Goal: Download file/media

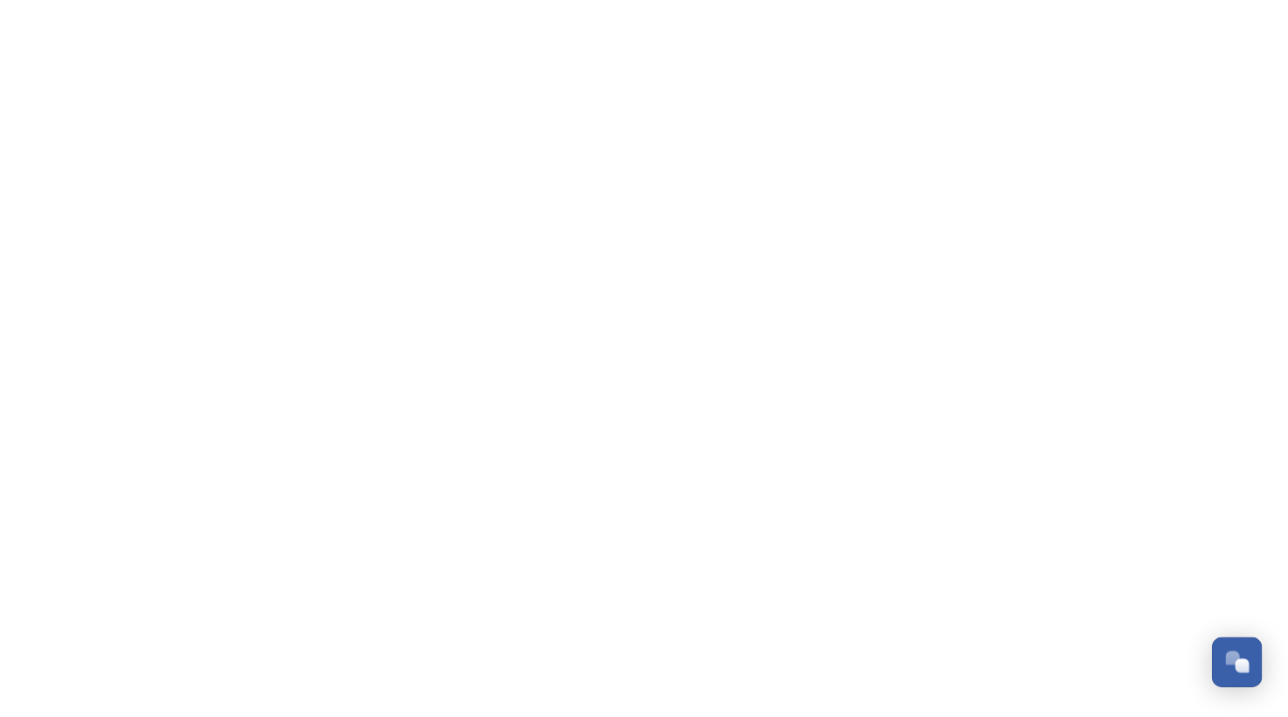
scroll to position [845, 0]
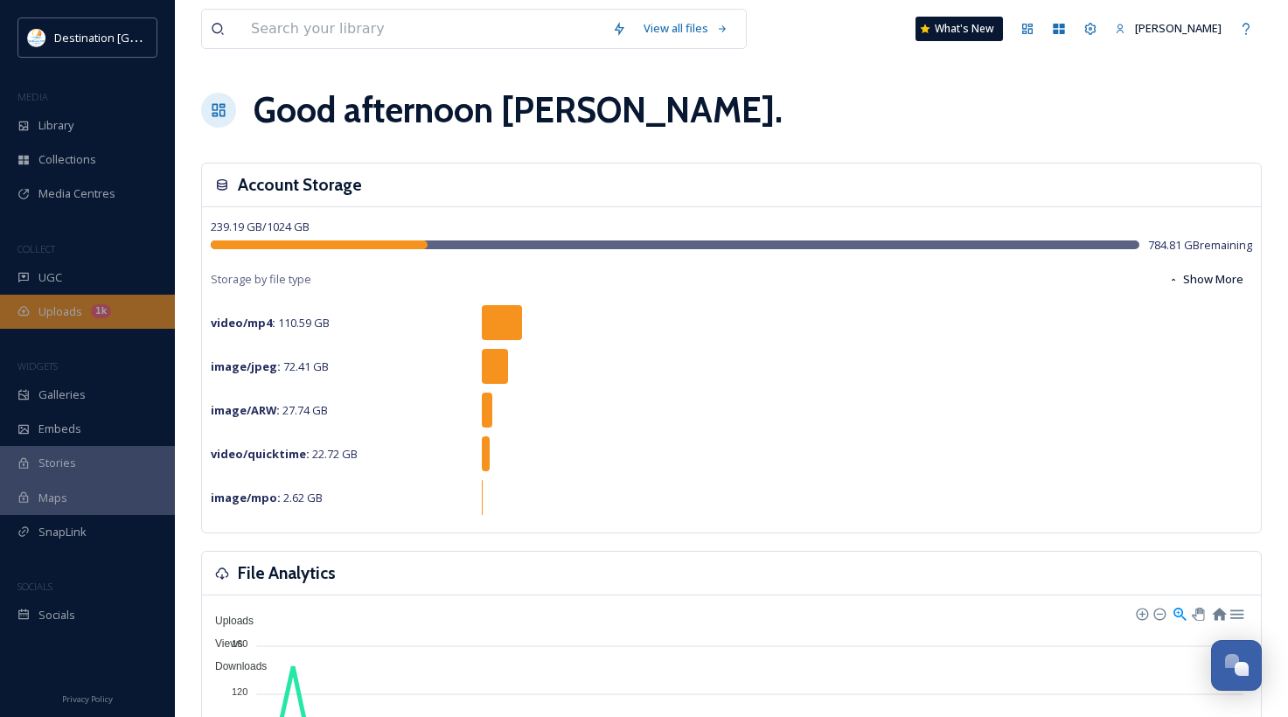
click at [42, 327] on div "Uploads 1k" at bounding box center [87, 312] width 175 height 34
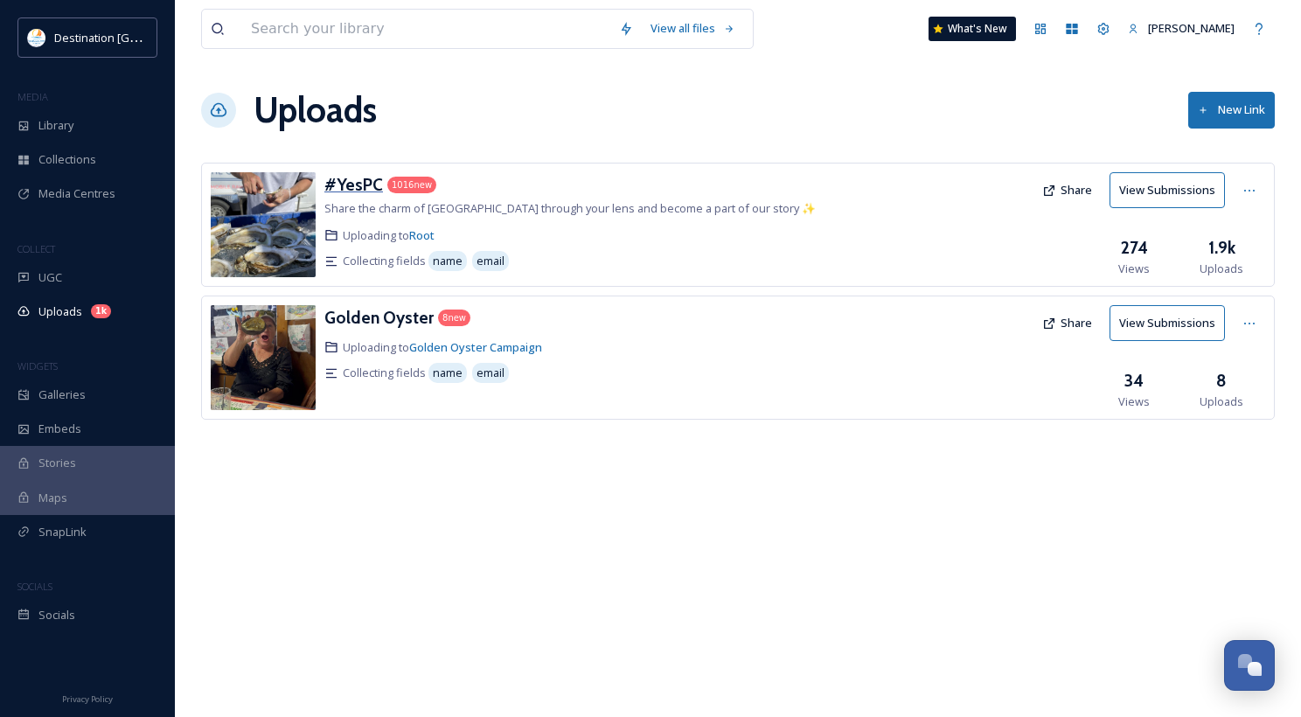
click at [352, 184] on h3 "#YesPC" at bounding box center [353, 184] width 59 height 21
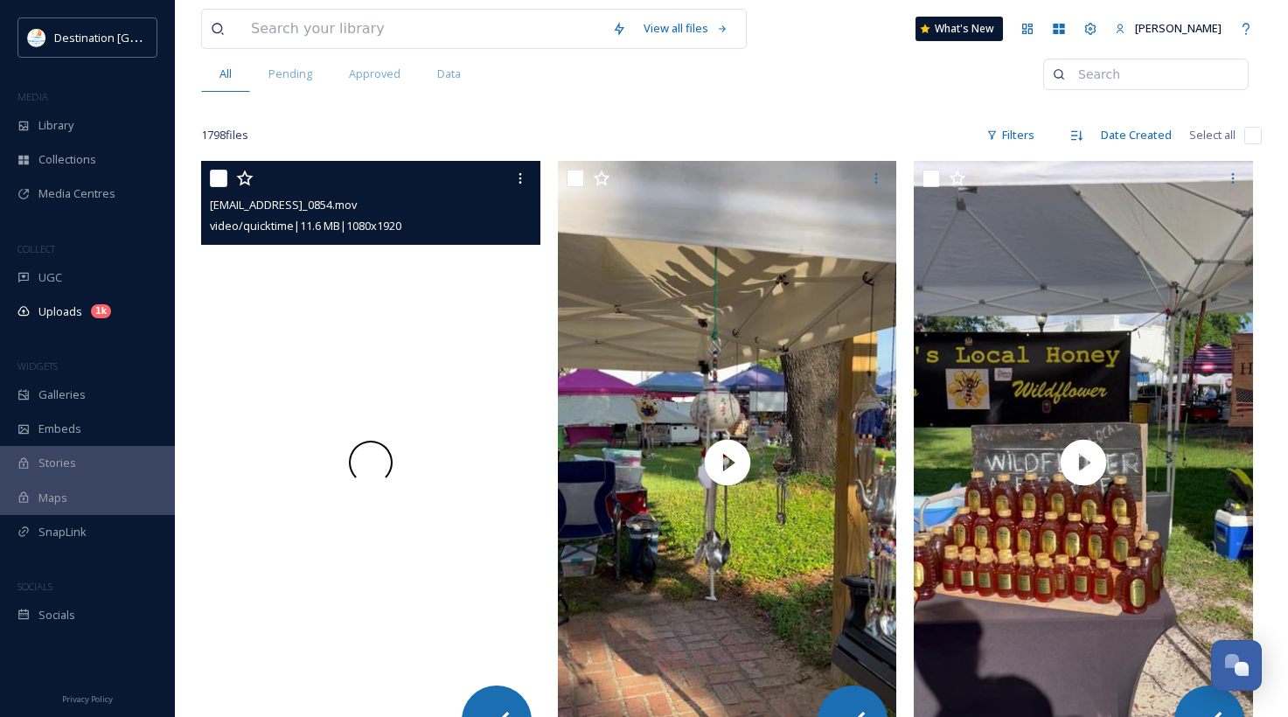
scroll to position [262, 0]
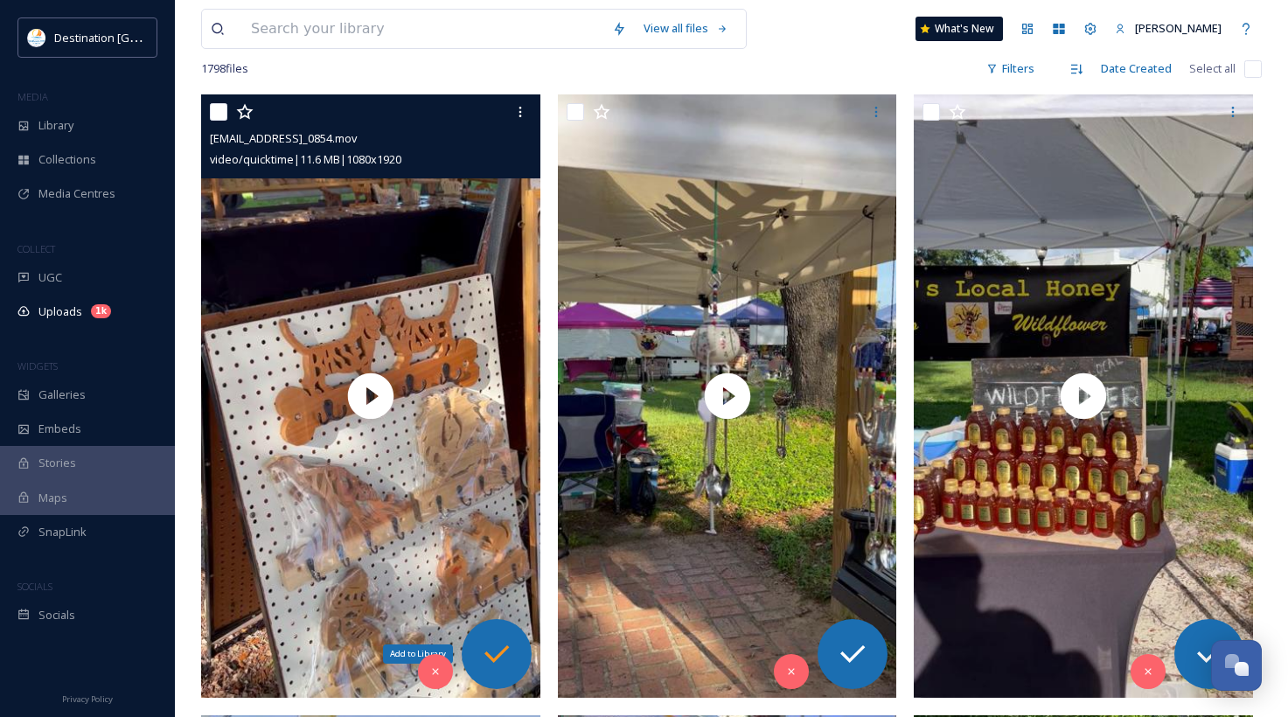
click at [499, 652] on icon at bounding box center [496, 654] width 35 height 35
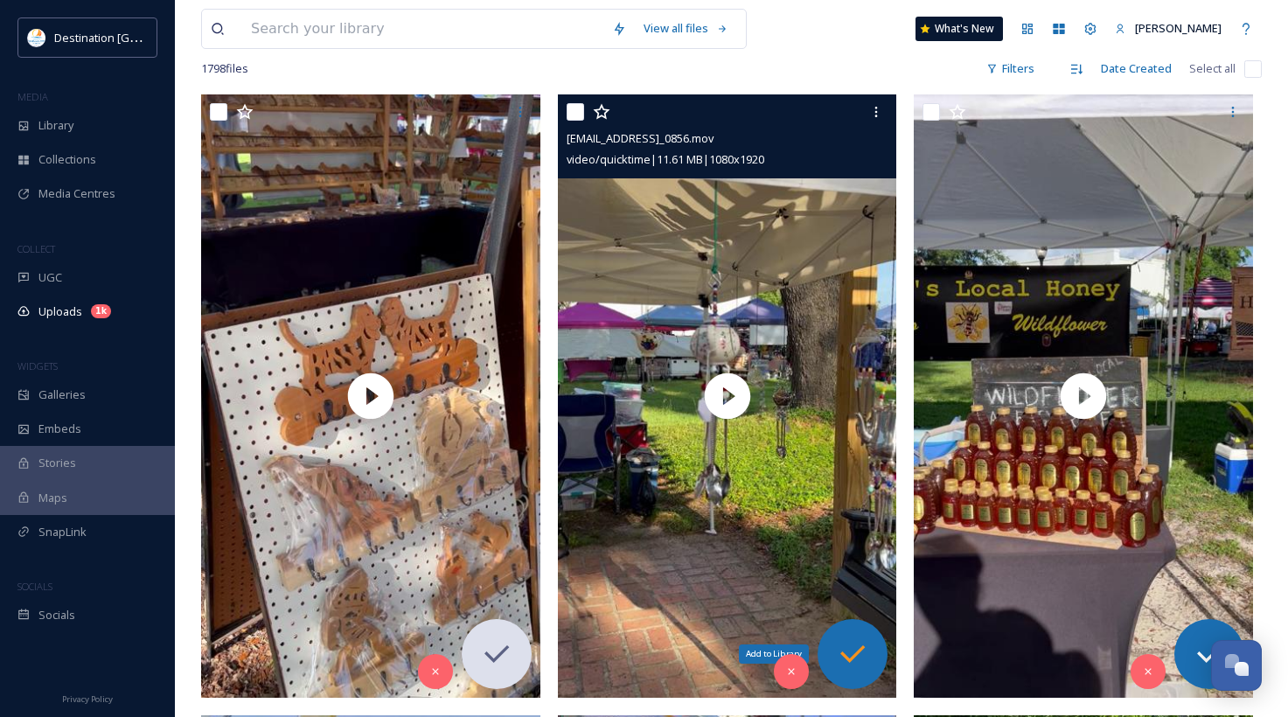
click at [859, 656] on icon at bounding box center [852, 654] width 35 height 35
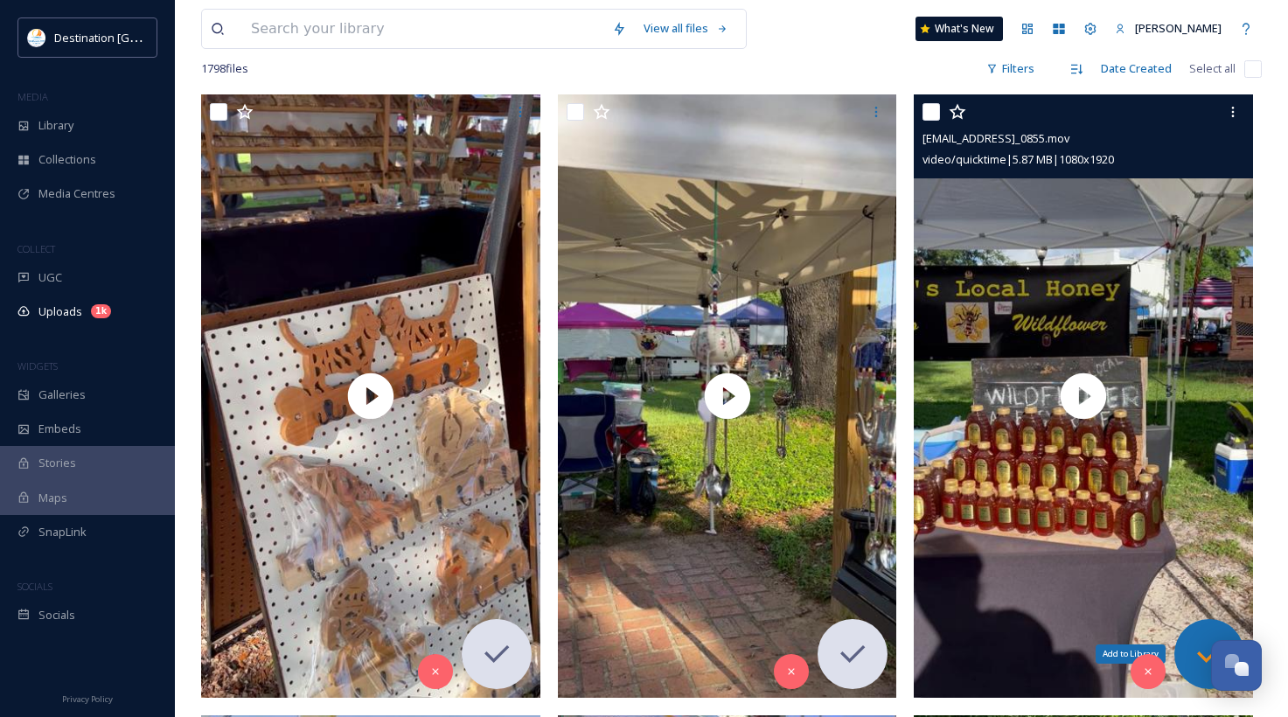
click at [1199, 647] on icon at bounding box center [1209, 654] width 35 height 35
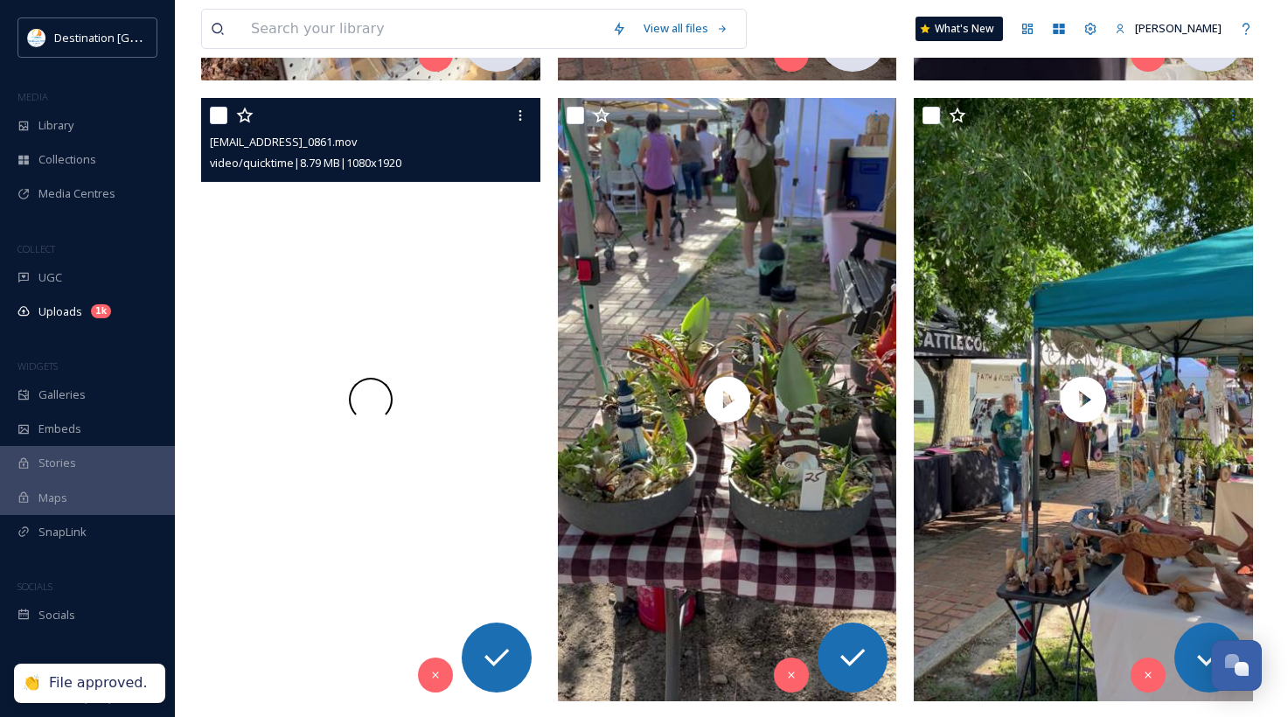
scroll to position [874, 0]
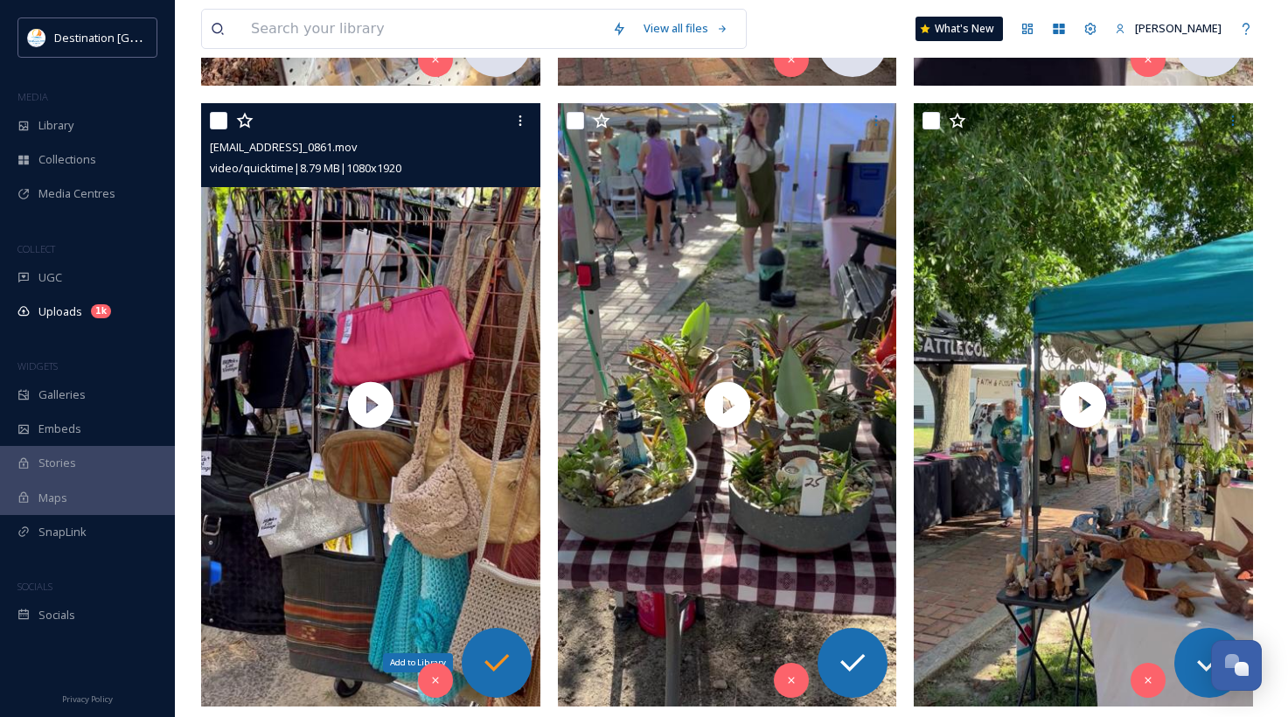
click at [492, 658] on icon at bounding box center [496, 662] width 35 height 35
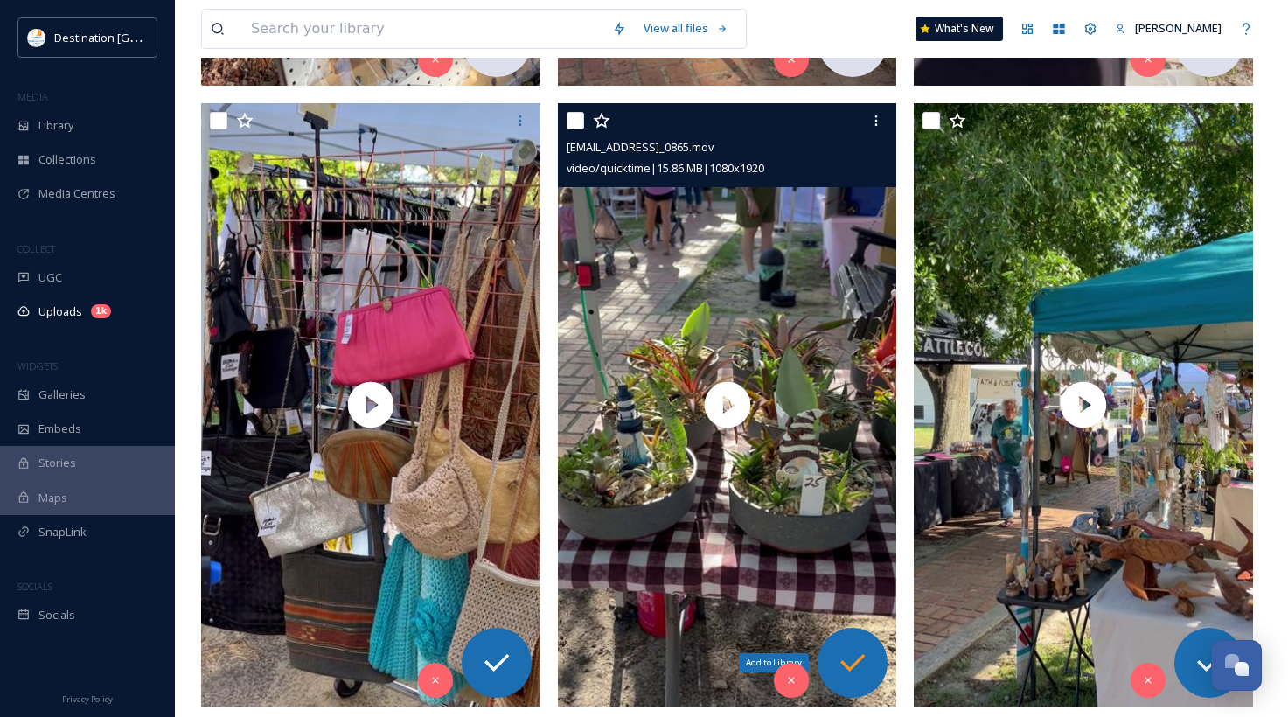
click at [859, 664] on icon at bounding box center [852, 662] width 35 height 35
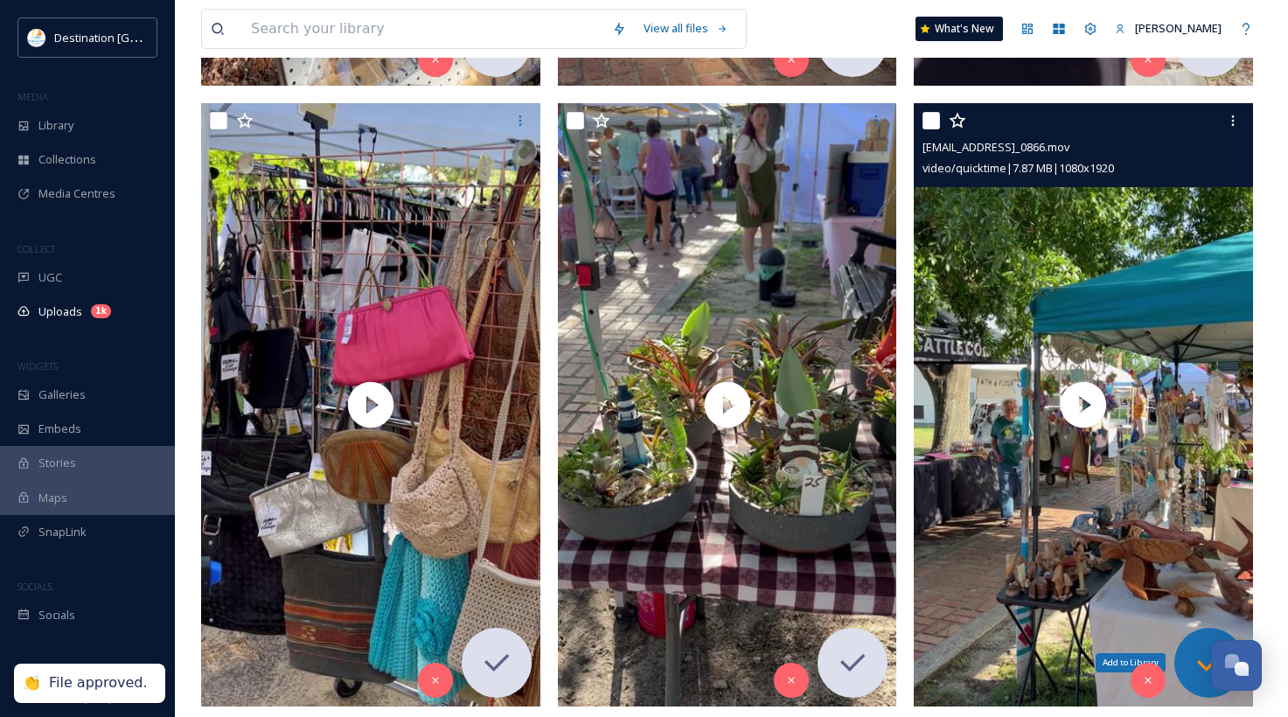
click at [1193, 649] on icon at bounding box center [1209, 662] width 35 height 35
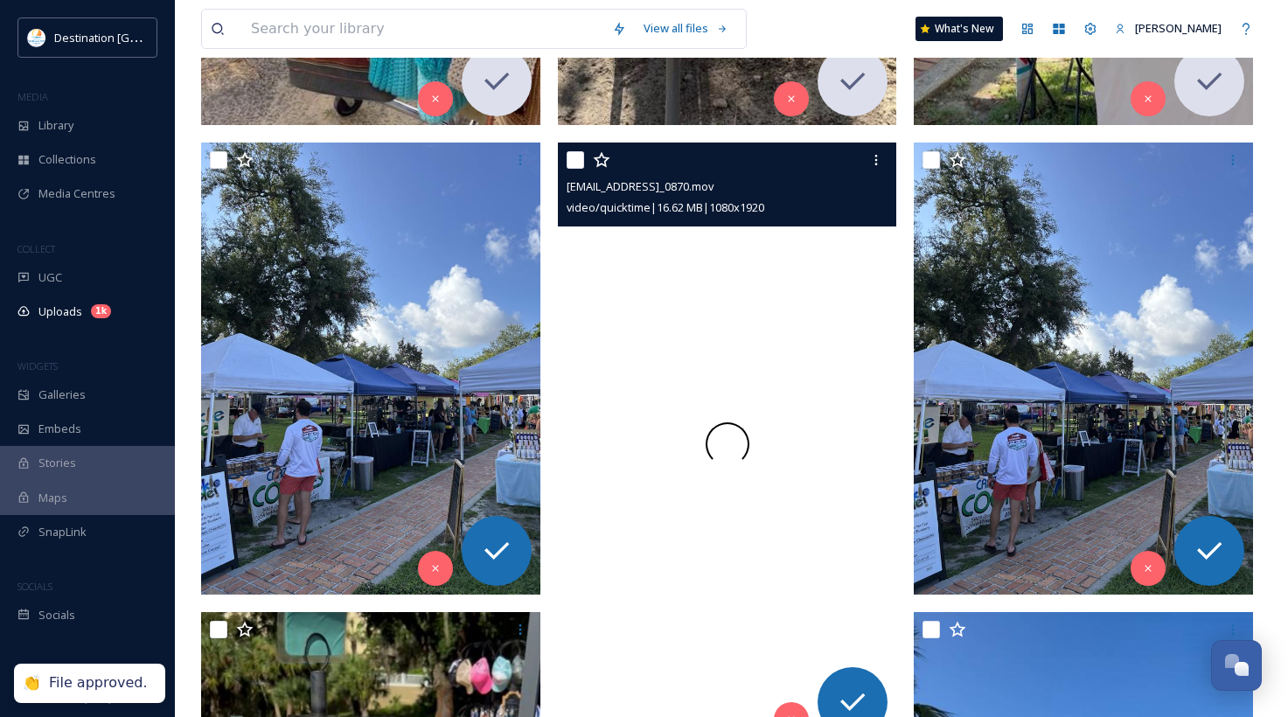
scroll to position [1486, 0]
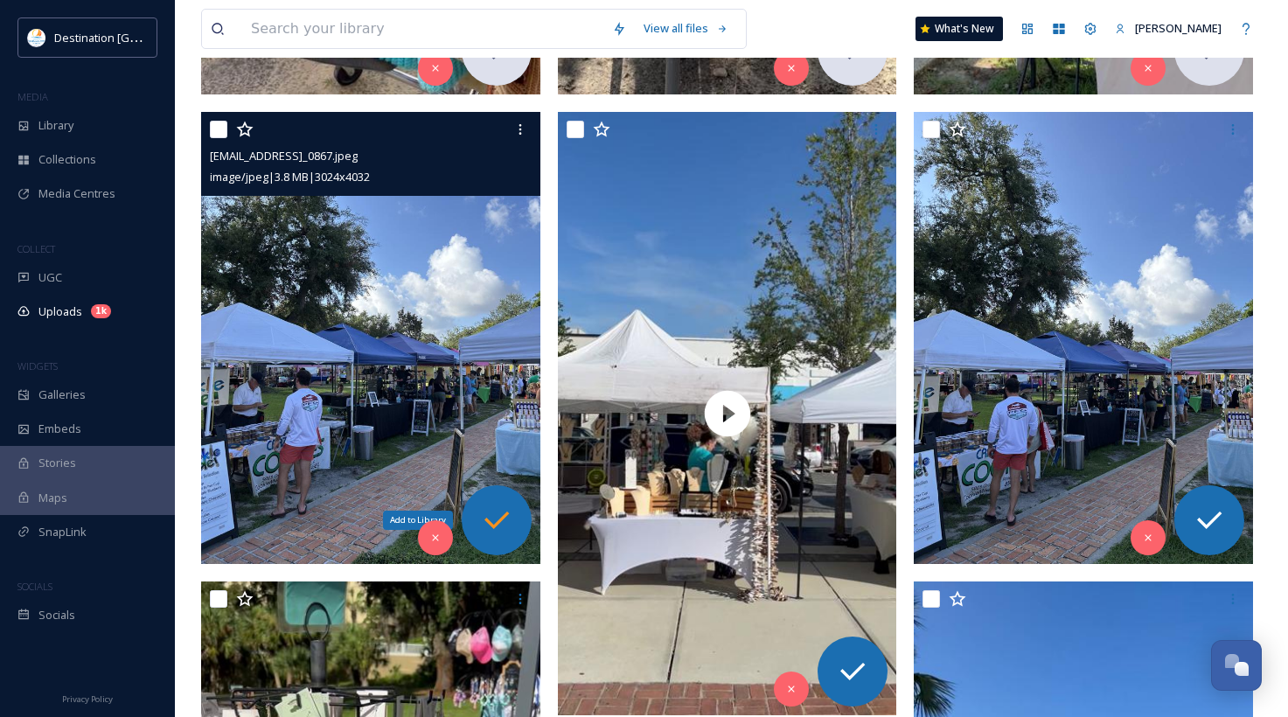
click at [507, 522] on icon at bounding box center [496, 520] width 35 height 35
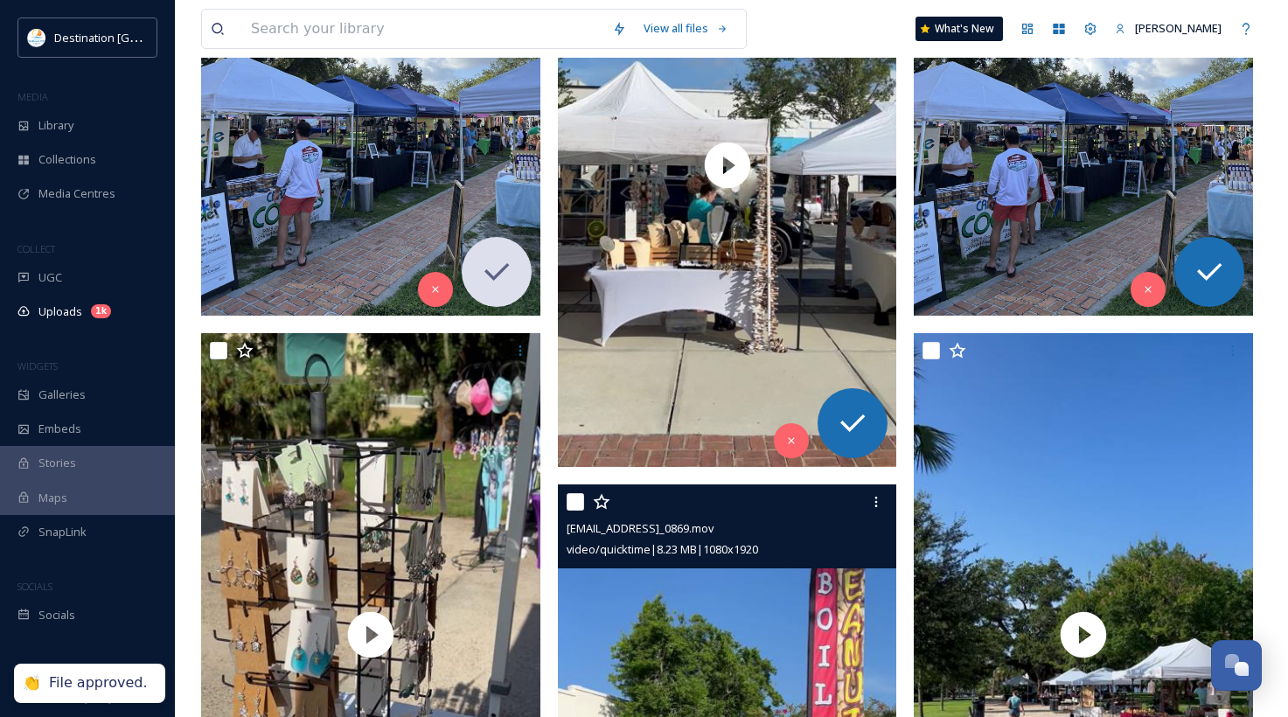
scroll to position [1749, 0]
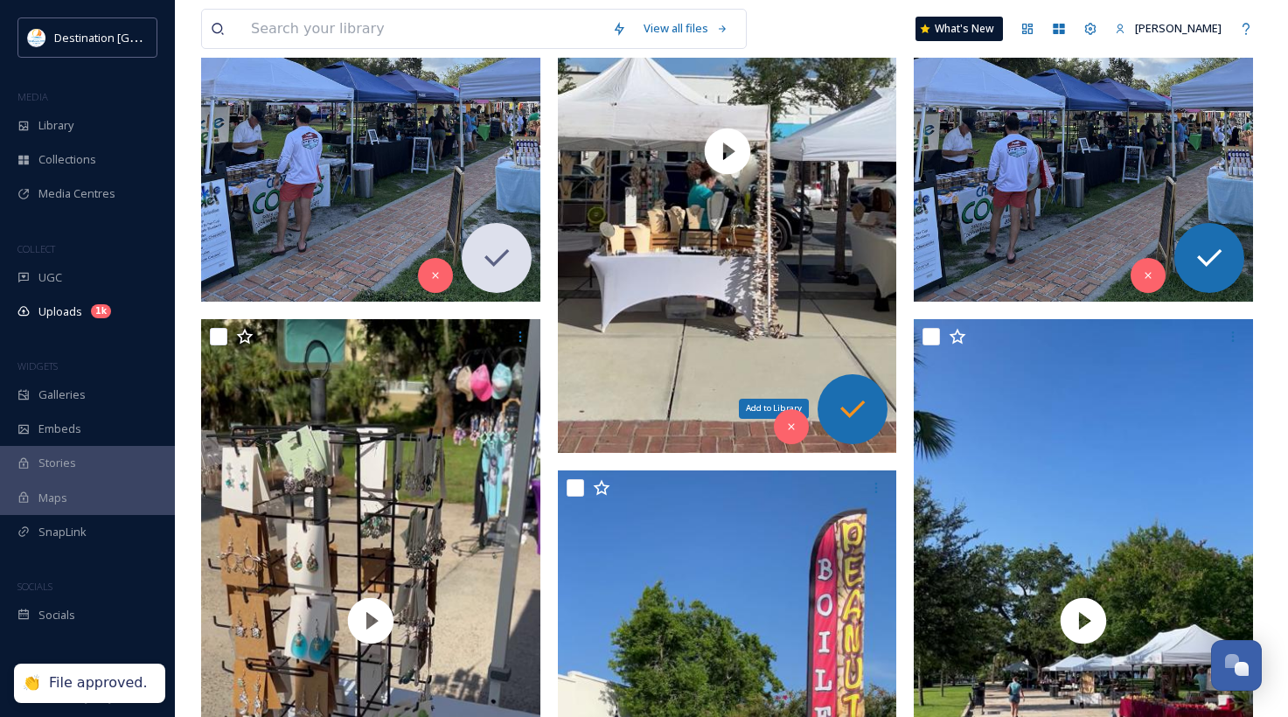
click at [856, 415] on icon at bounding box center [852, 409] width 35 height 35
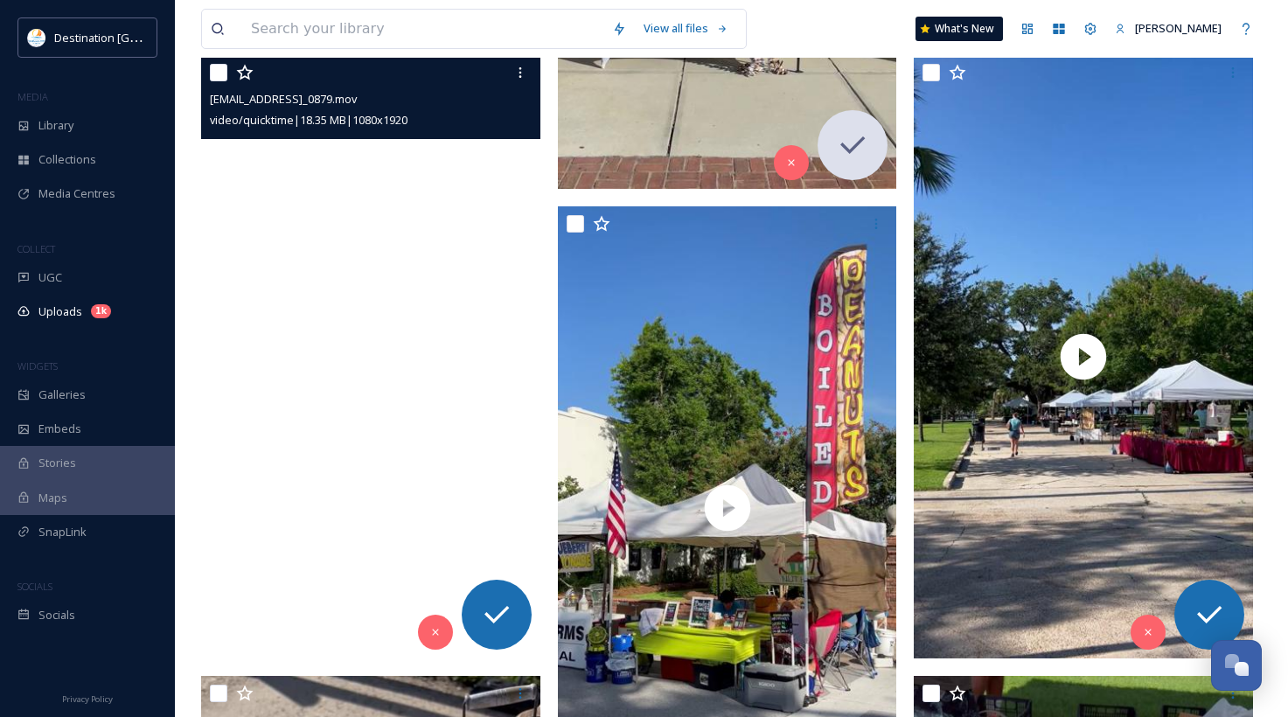
scroll to position [2011, 0]
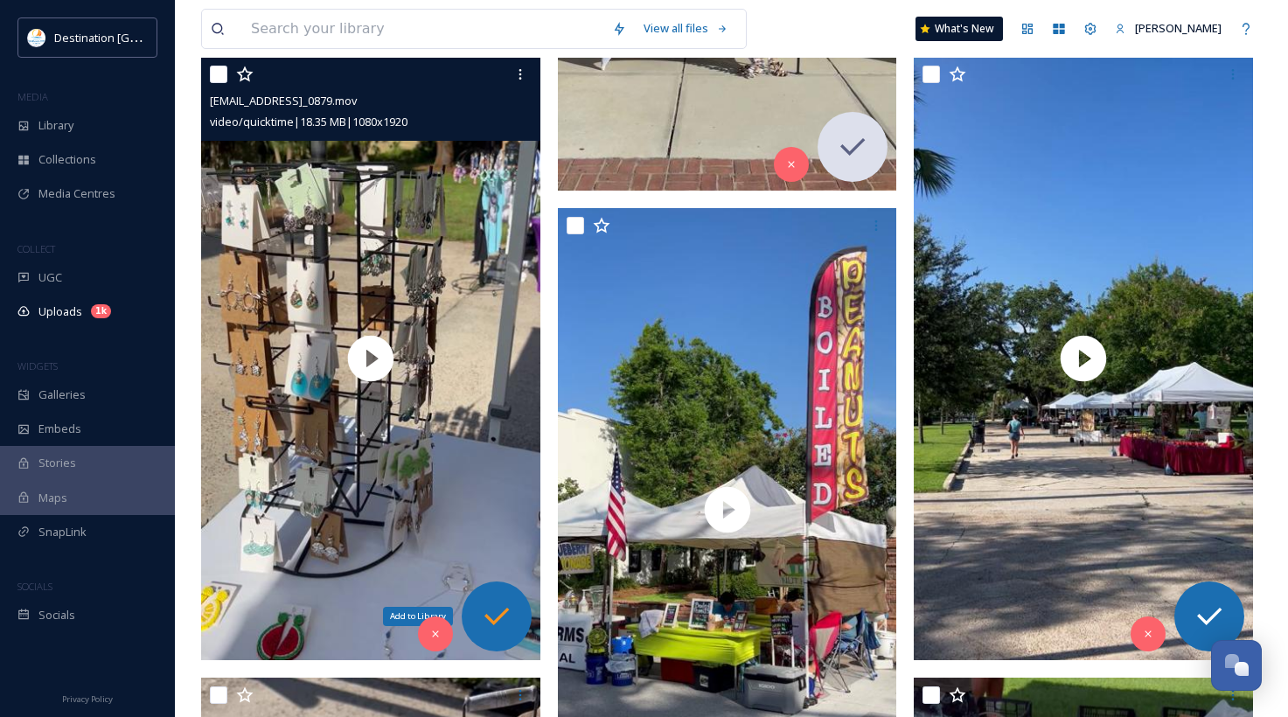
click at [501, 604] on icon at bounding box center [496, 616] width 35 height 35
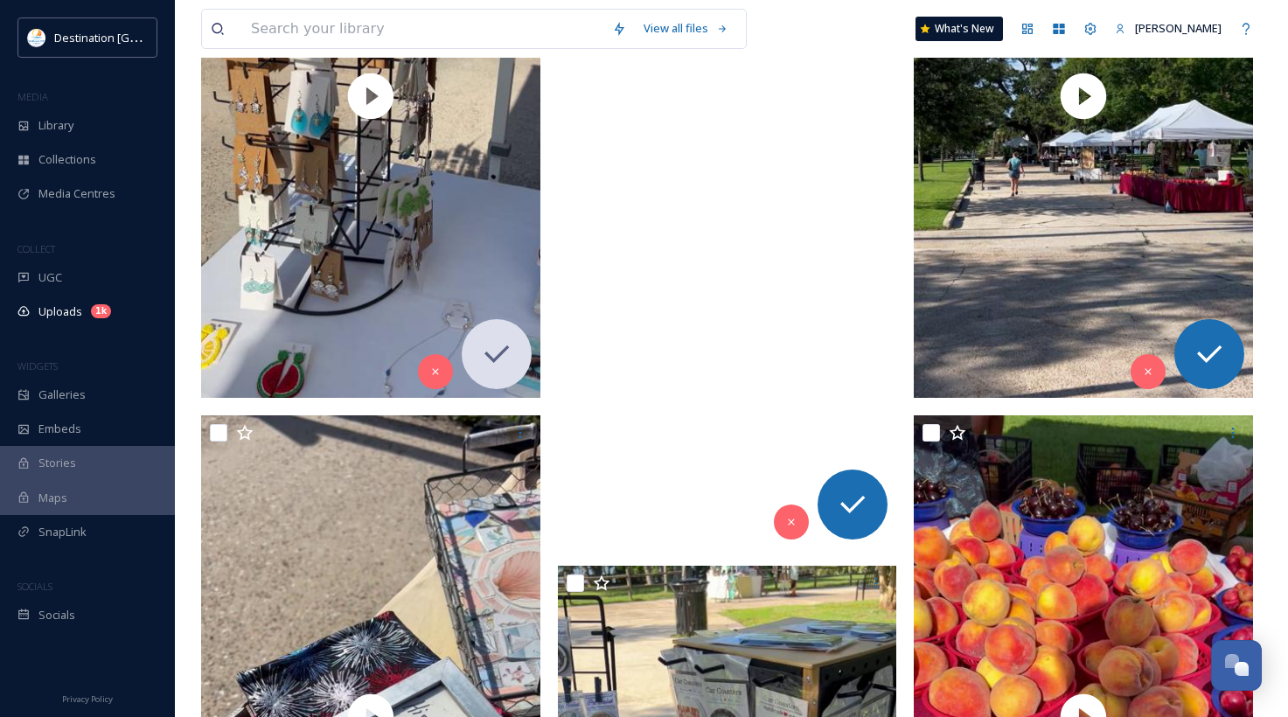
scroll to position [2186, 0]
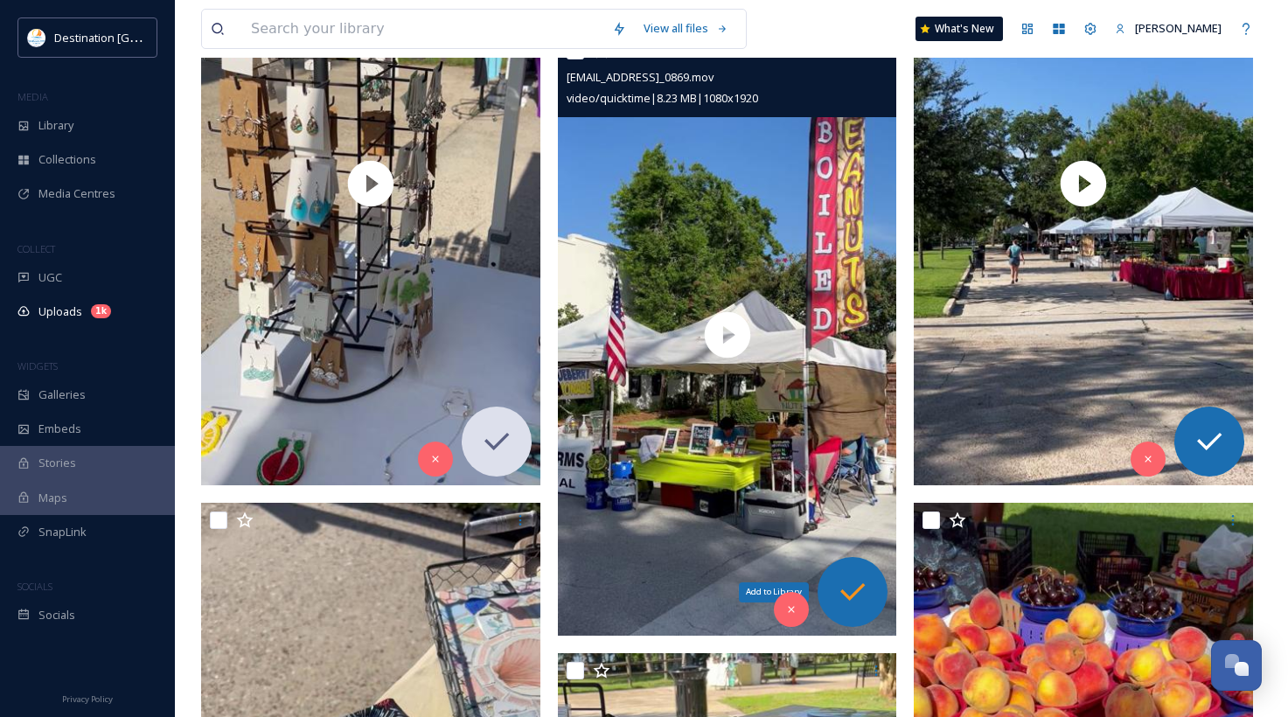
click at [845, 588] on icon at bounding box center [852, 591] width 35 height 35
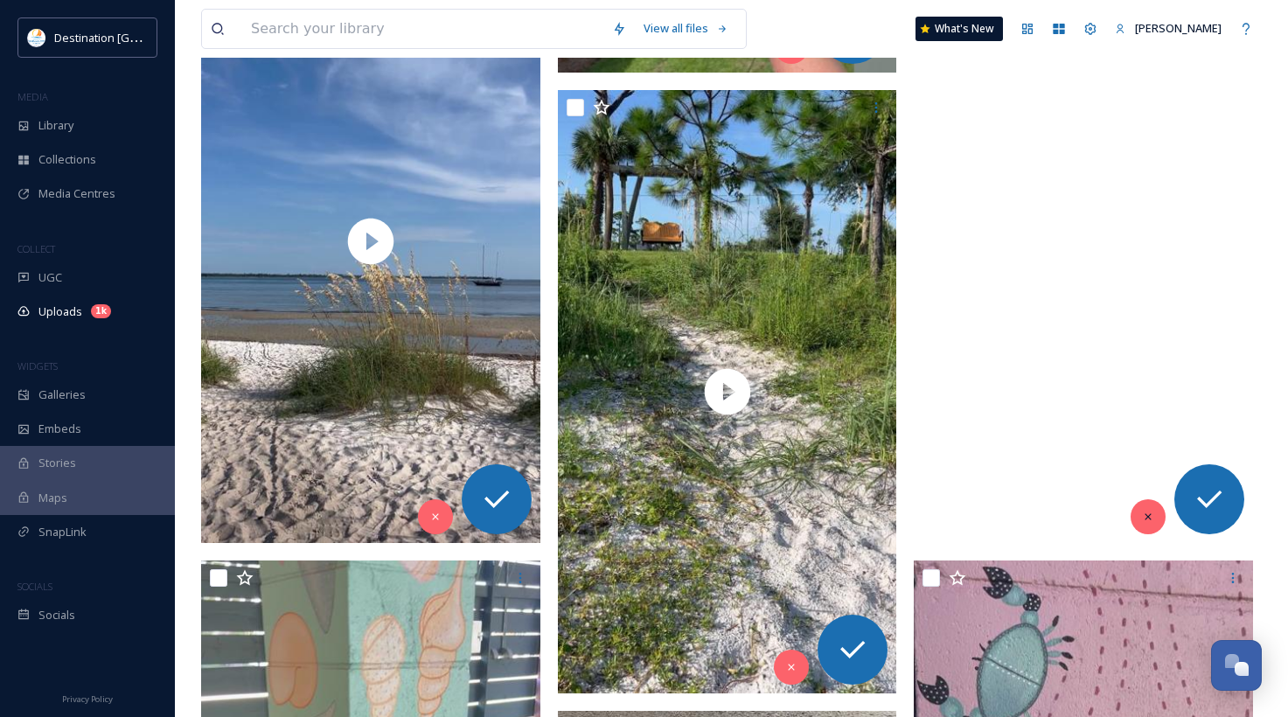
scroll to position [5858, 0]
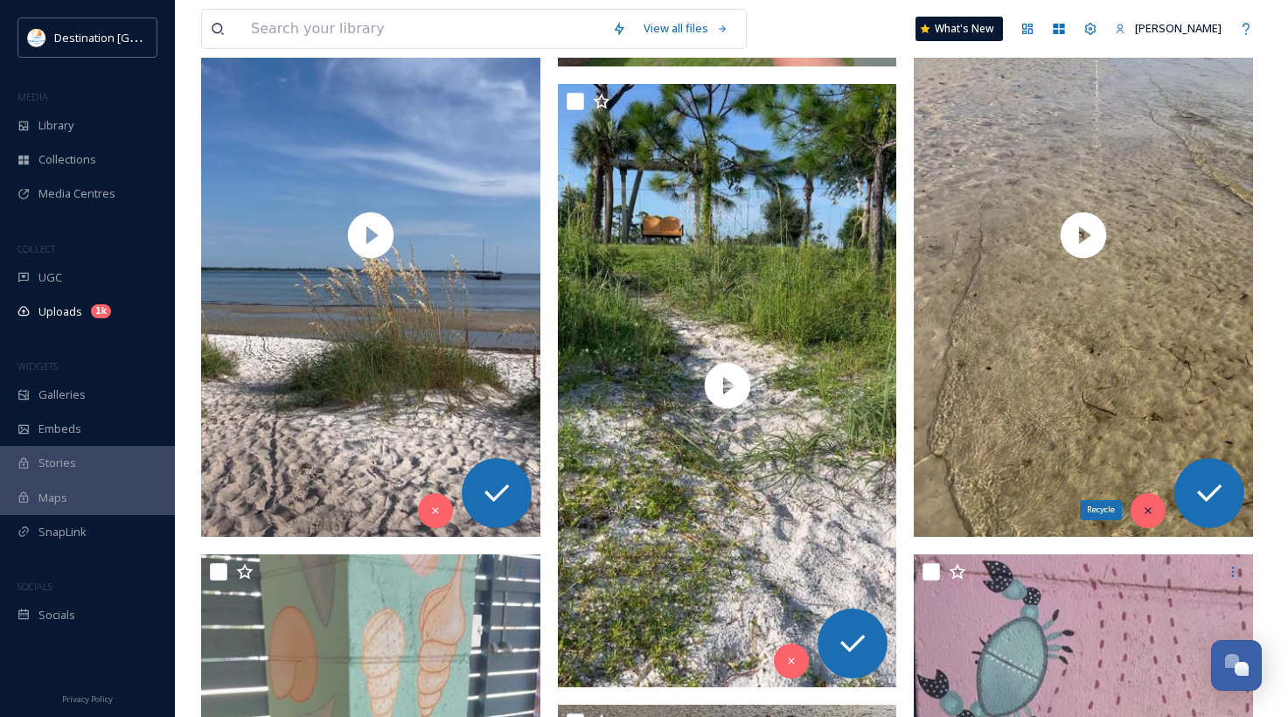
click at [1145, 519] on div "Recycle" at bounding box center [1148, 510] width 35 height 35
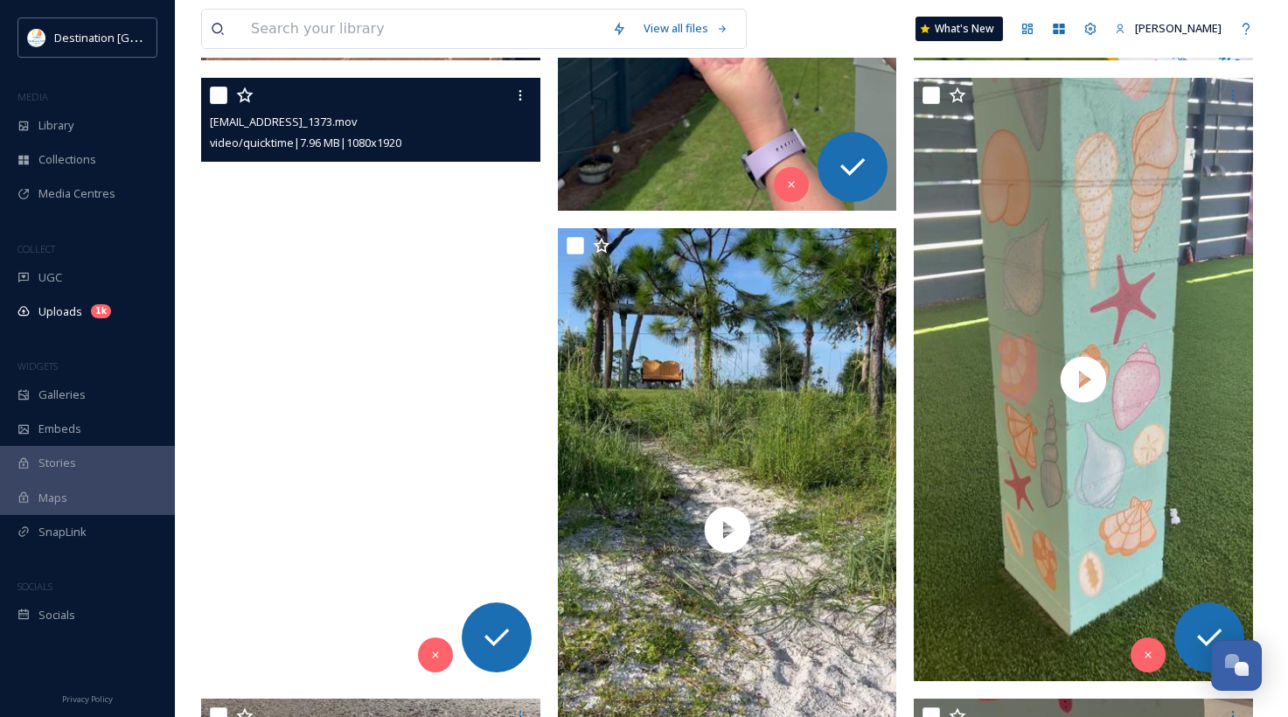
scroll to position [5683, 0]
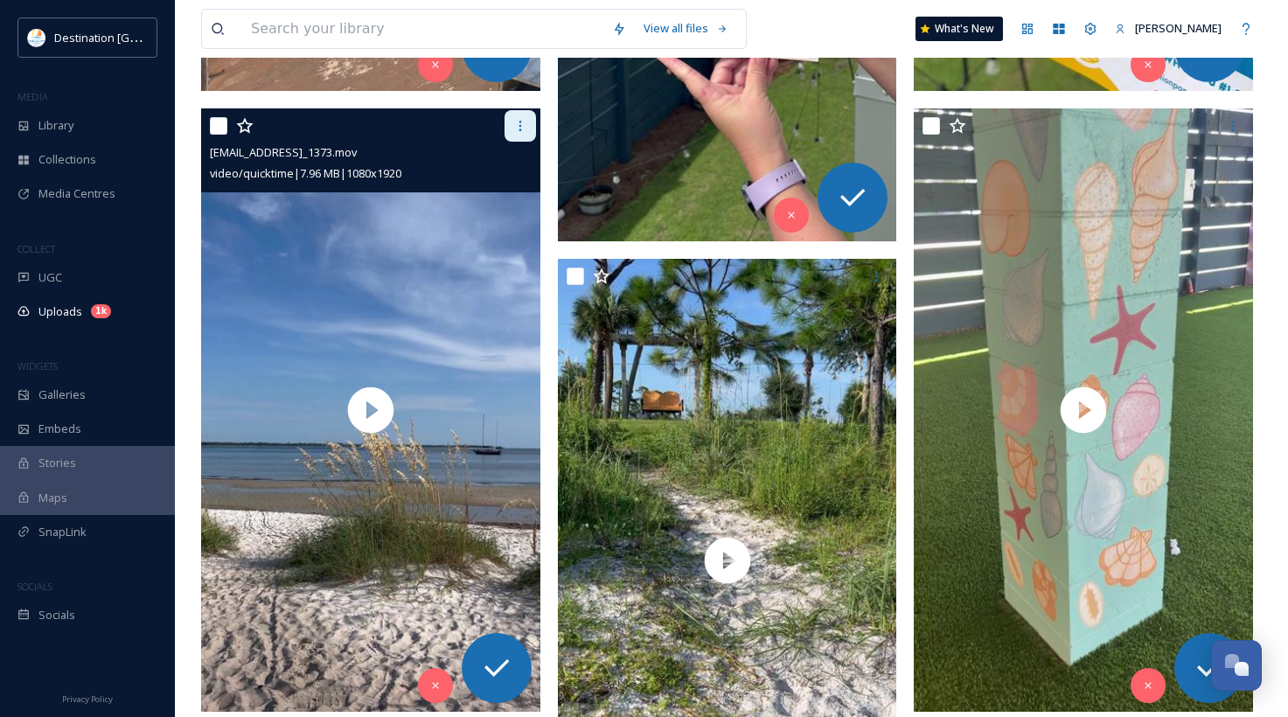
click at [516, 137] on div at bounding box center [519, 125] width 31 height 31
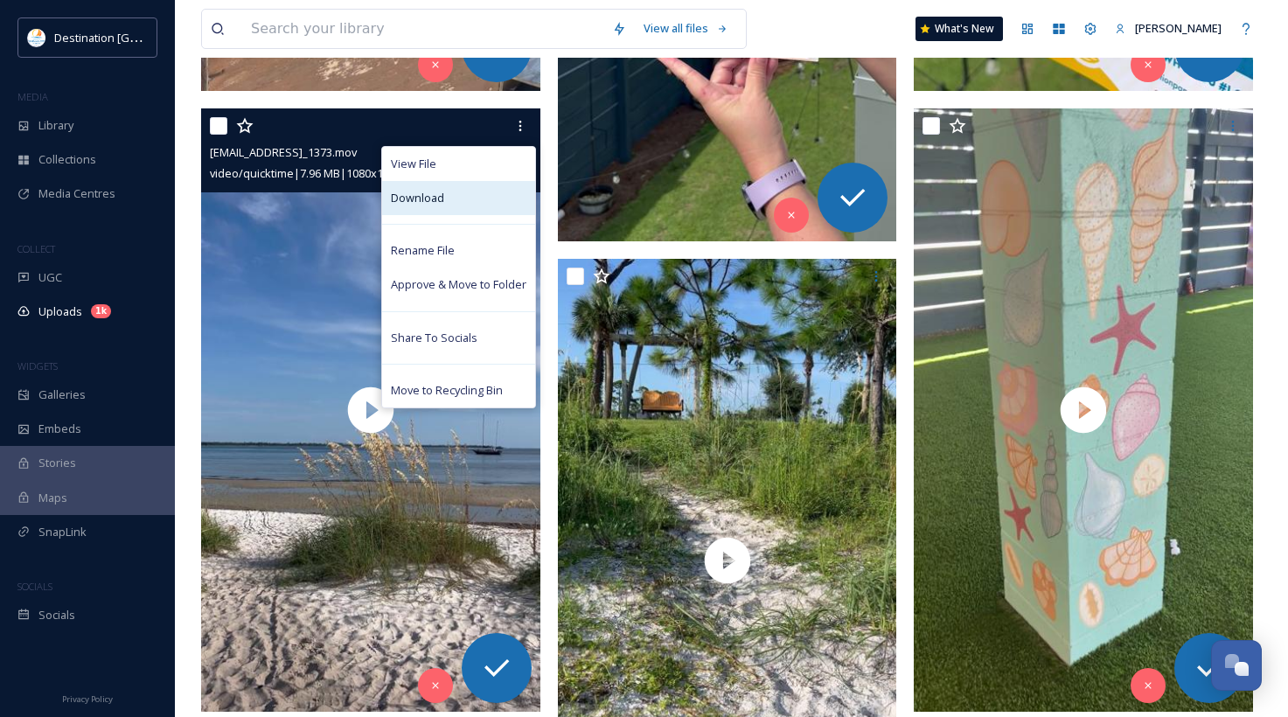
click at [498, 198] on div "Download" at bounding box center [458, 198] width 153 height 34
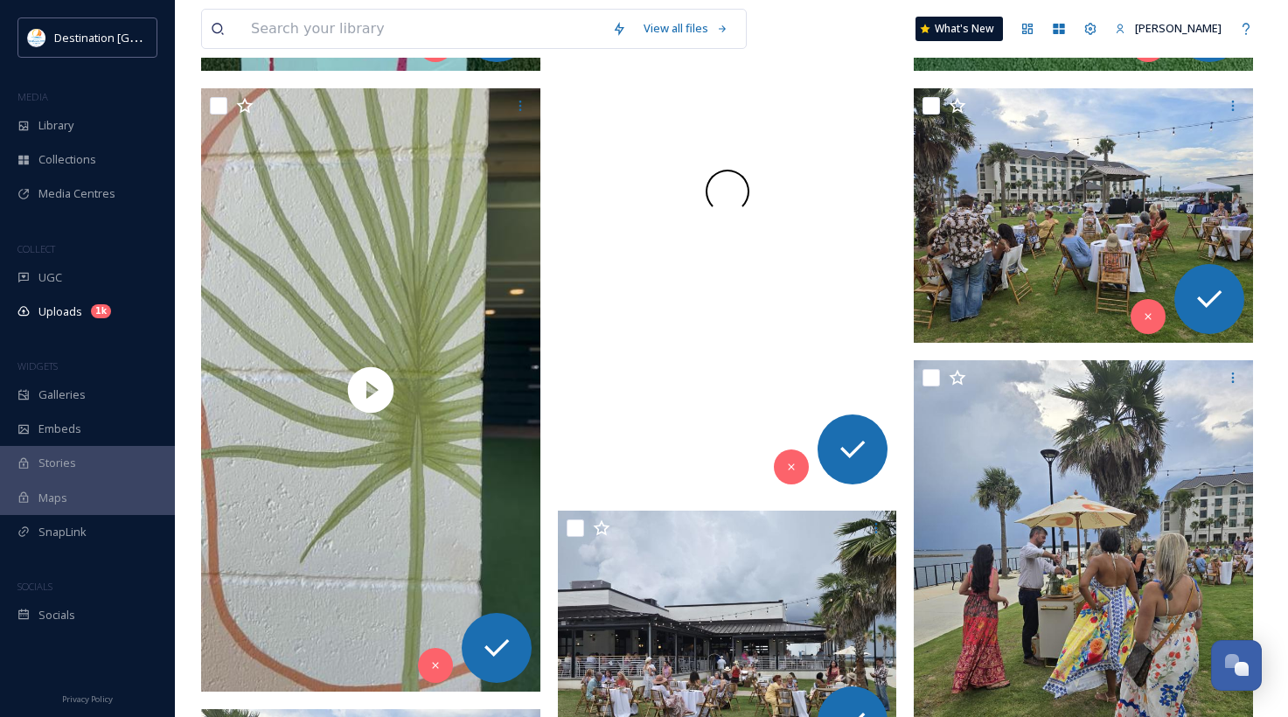
scroll to position [8219, 0]
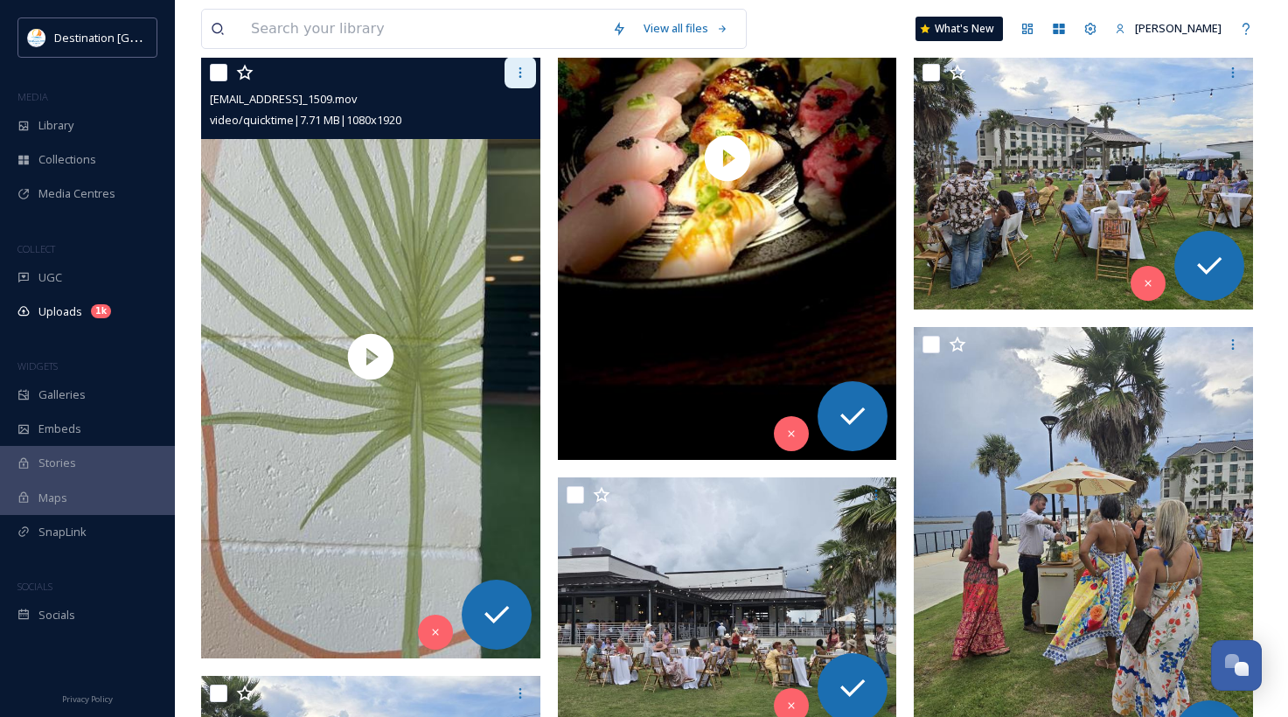
click at [521, 70] on icon at bounding box center [520, 73] width 14 height 14
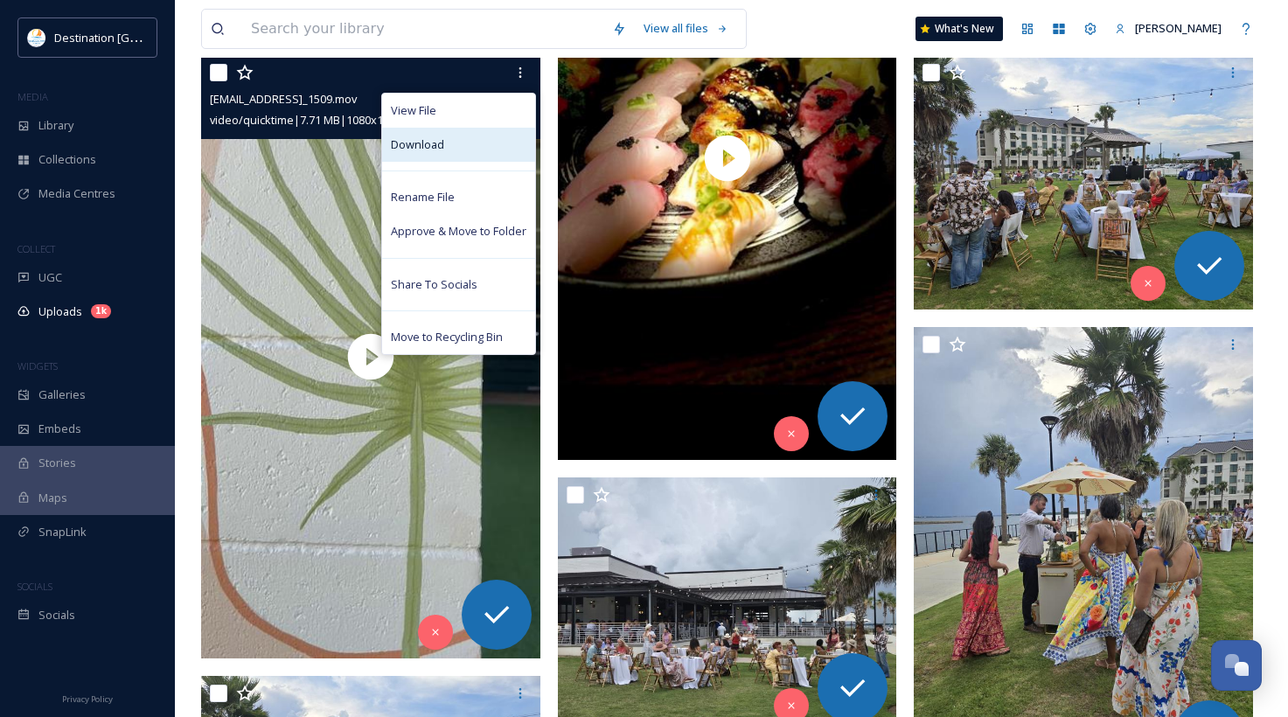
click at [504, 142] on div "Download" at bounding box center [458, 145] width 153 height 34
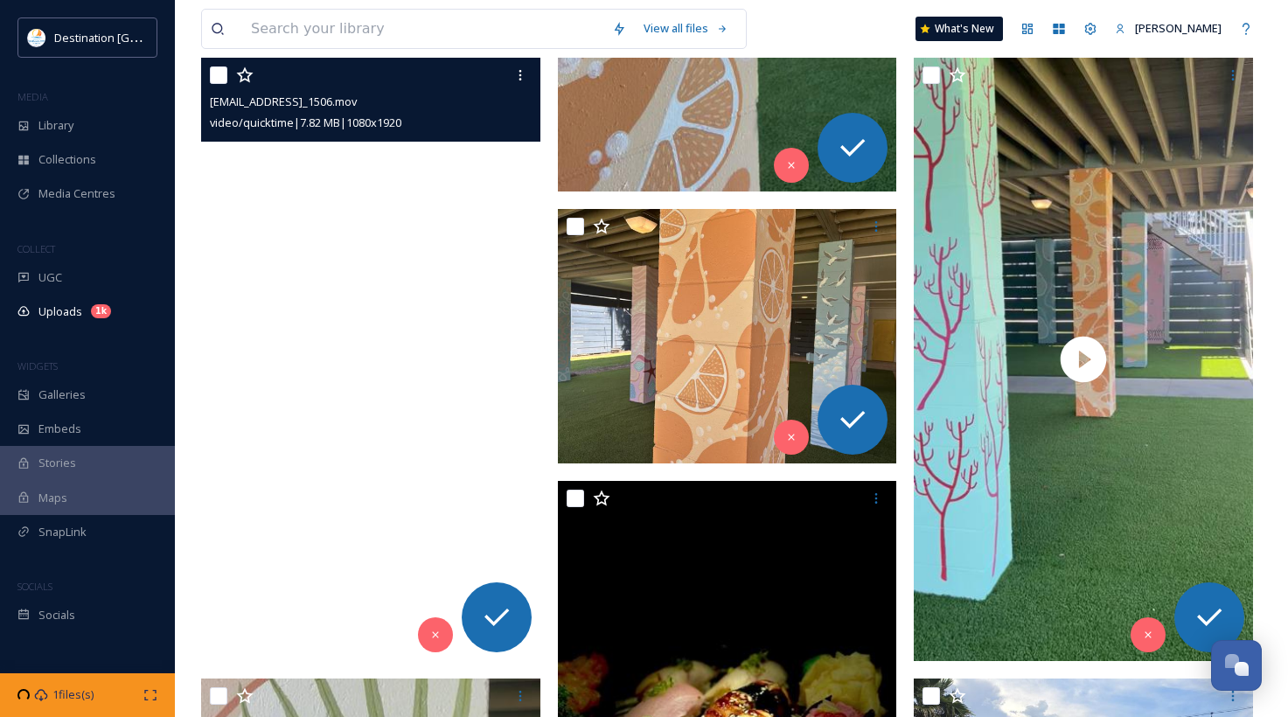
scroll to position [7519, 0]
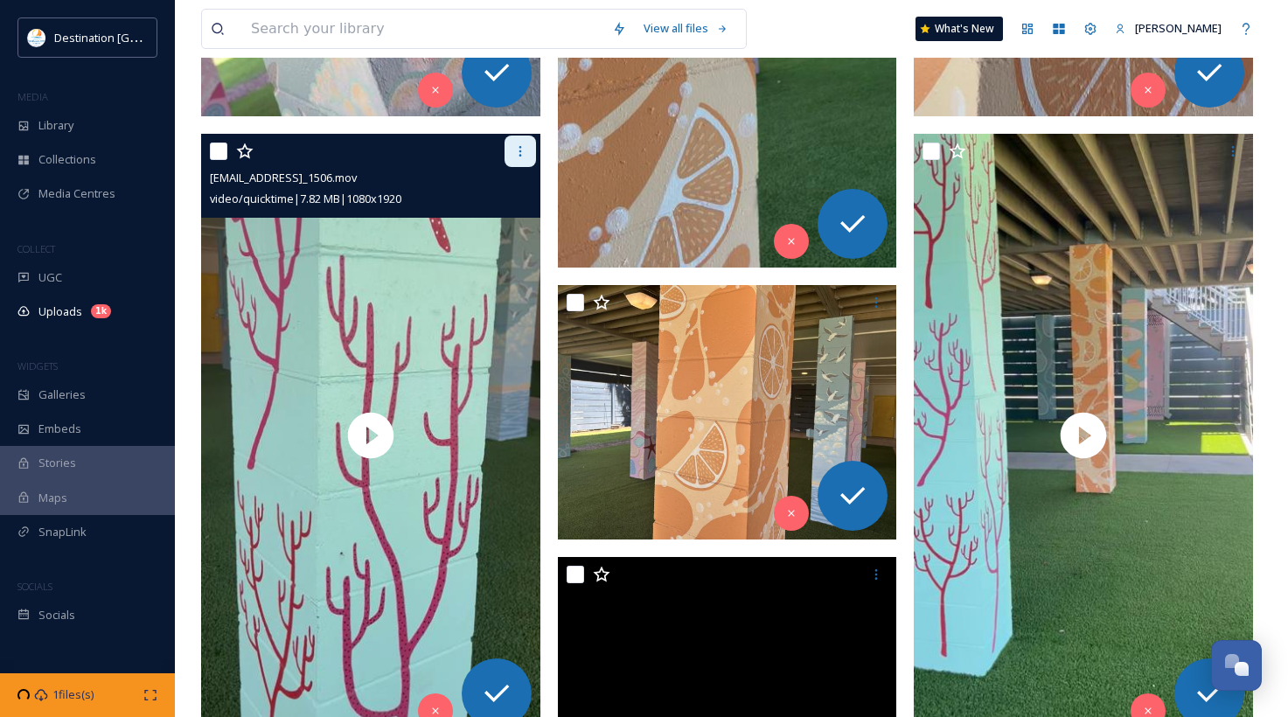
click at [518, 139] on div at bounding box center [519, 151] width 31 height 31
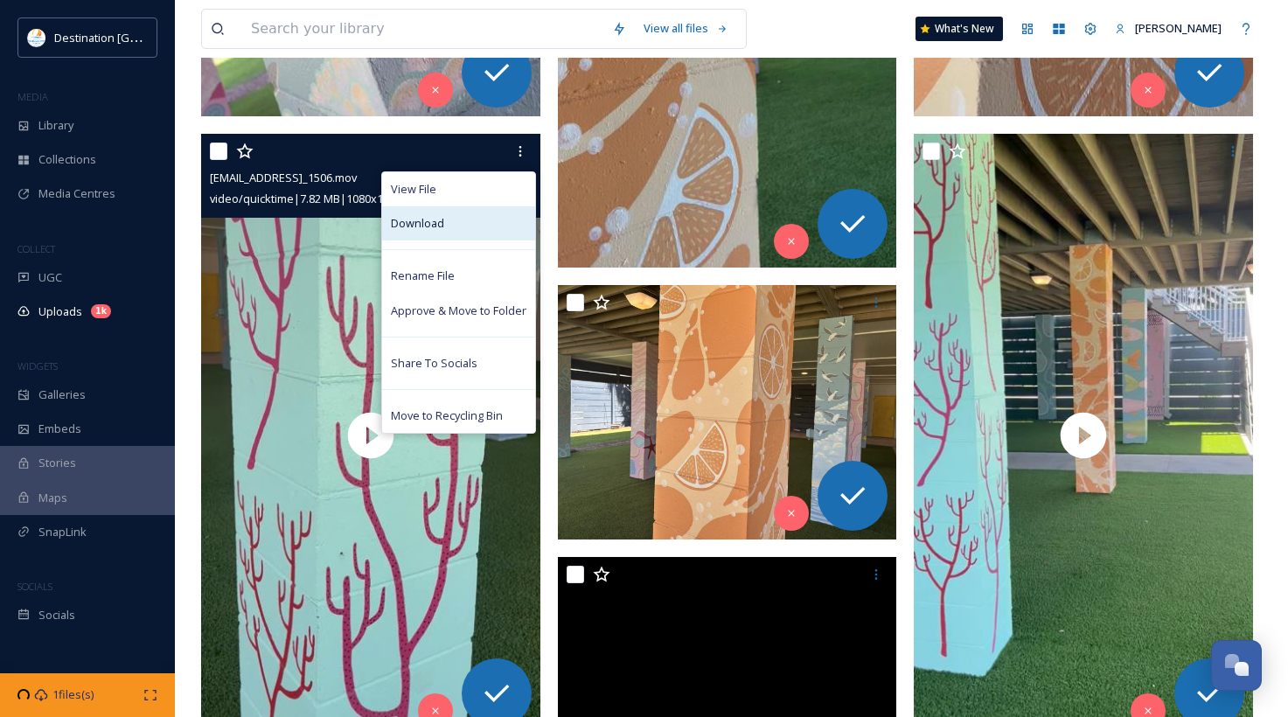
click at [494, 219] on div "Download" at bounding box center [458, 223] width 153 height 34
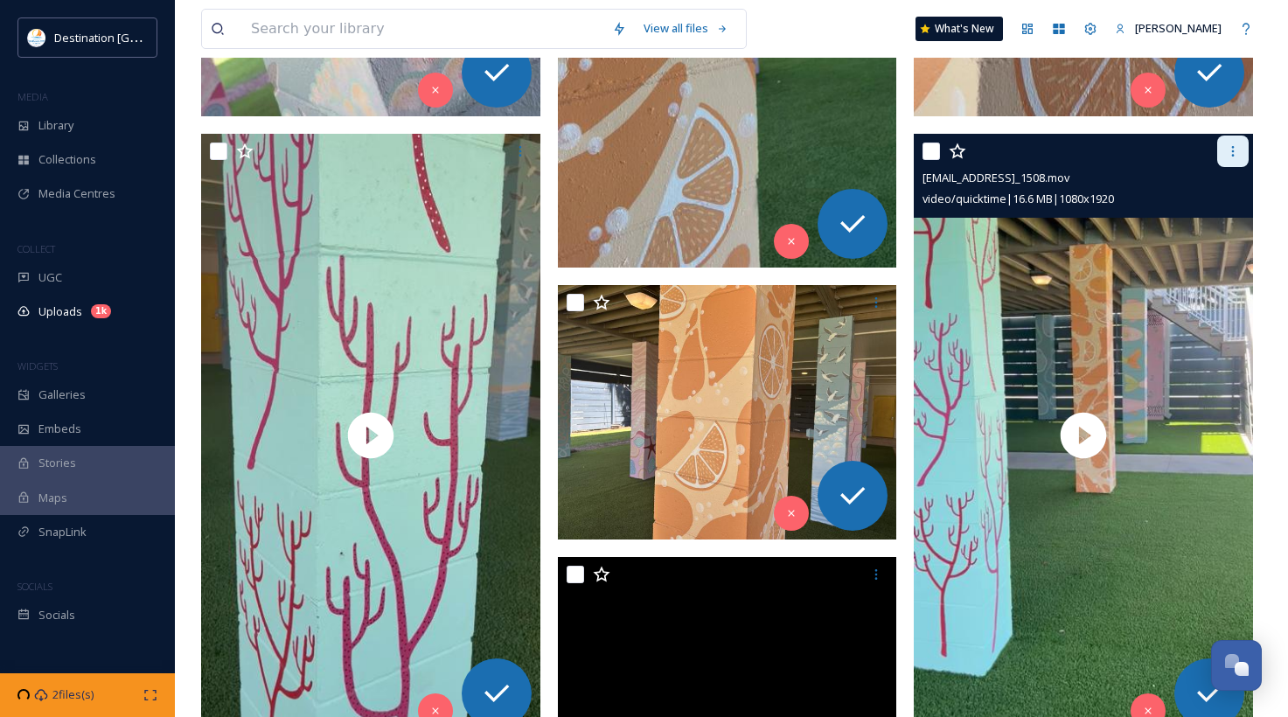
click at [1221, 162] on div at bounding box center [1232, 151] width 31 height 31
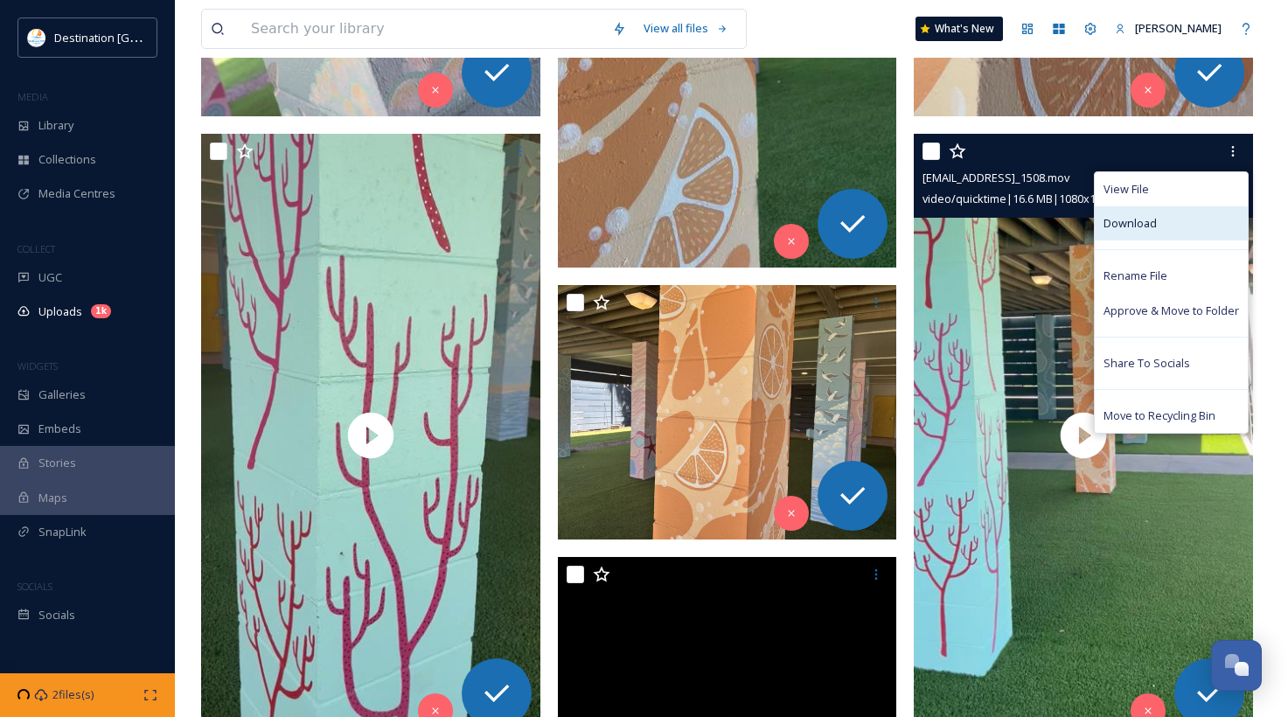
click at [1181, 232] on div "Download" at bounding box center [1171, 223] width 153 height 34
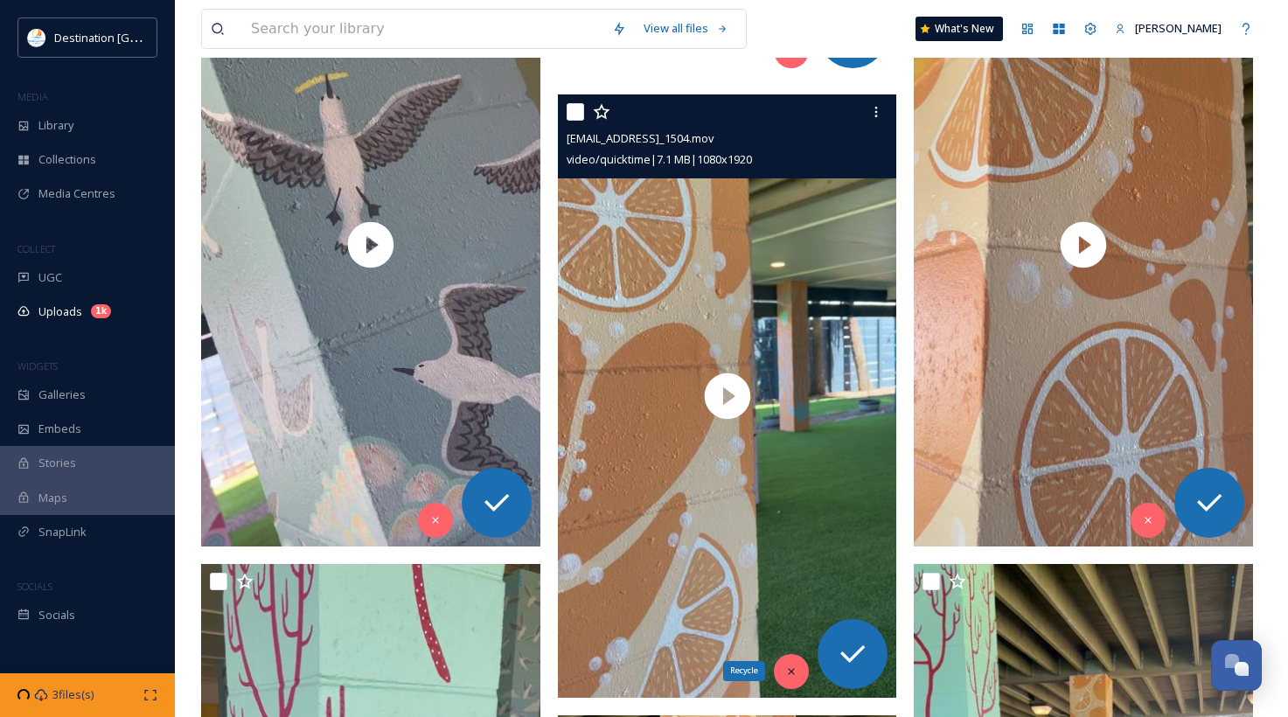
scroll to position [7082, 0]
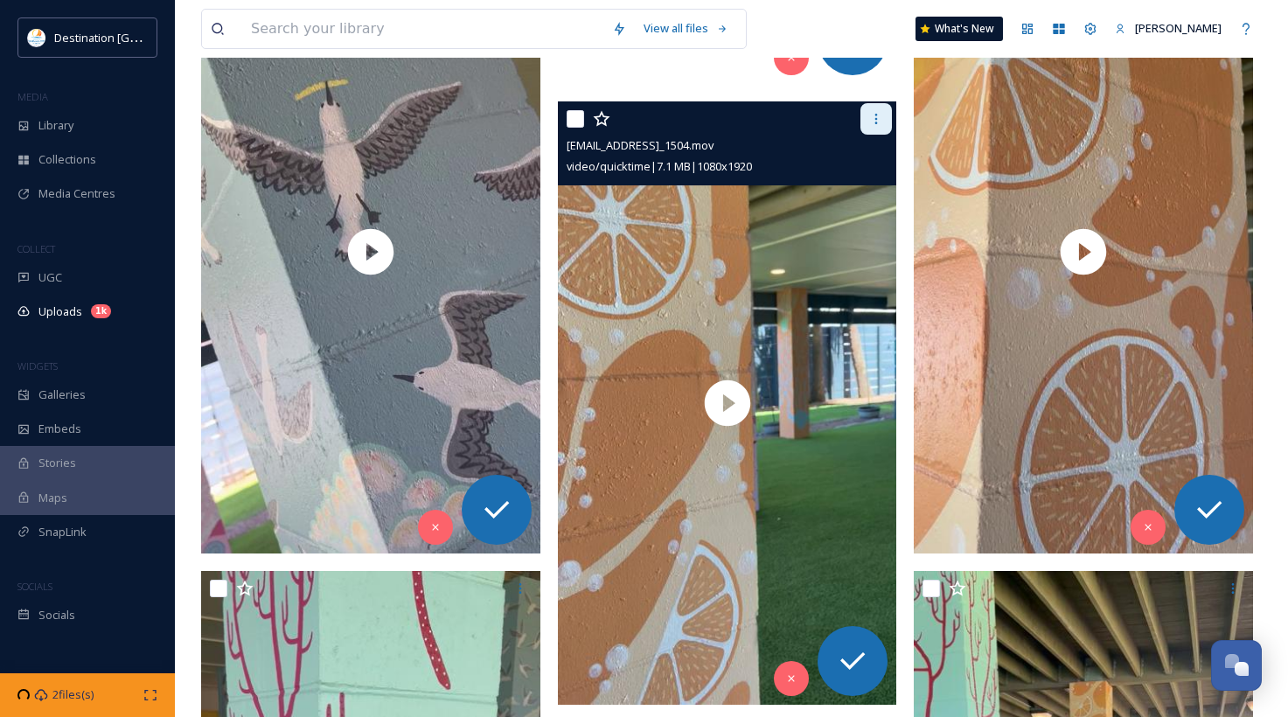
click at [885, 118] on div at bounding box center [875, 118] width 31 height 31
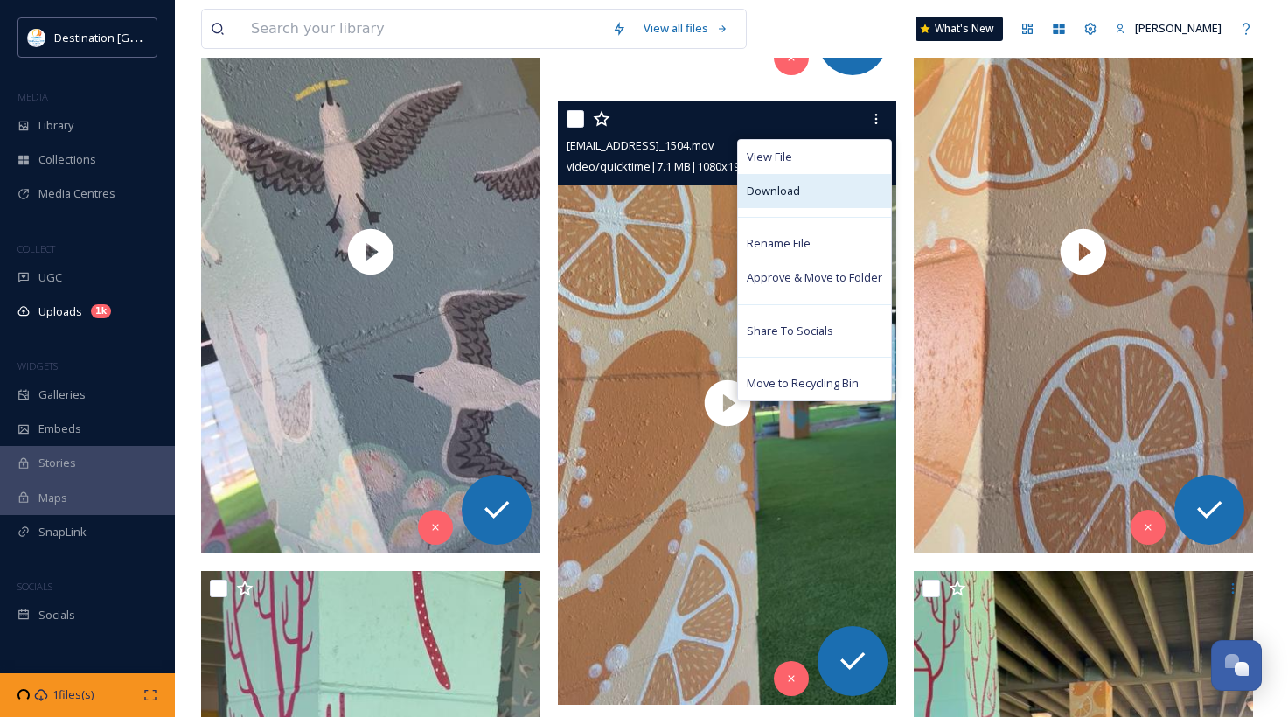
click at [848, 202] on div "Download" at bounding box center [814, 191] width 153 height 34
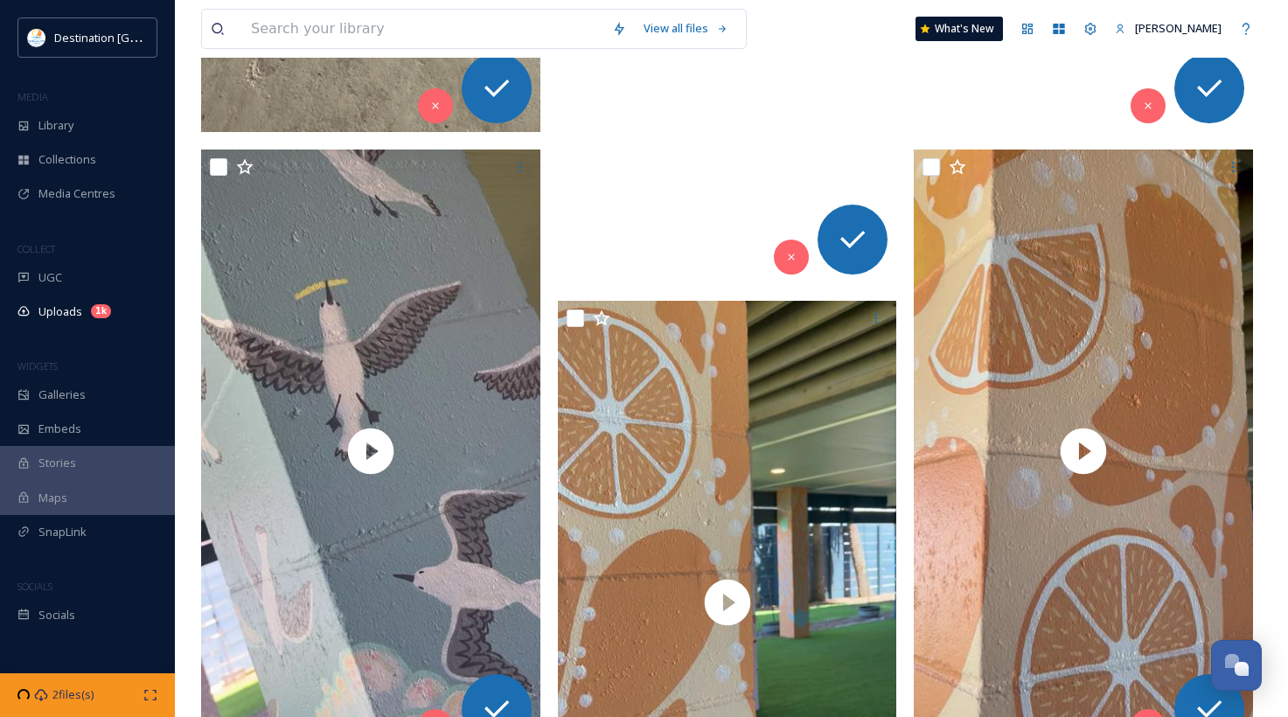
scroll to position [6732, 0]
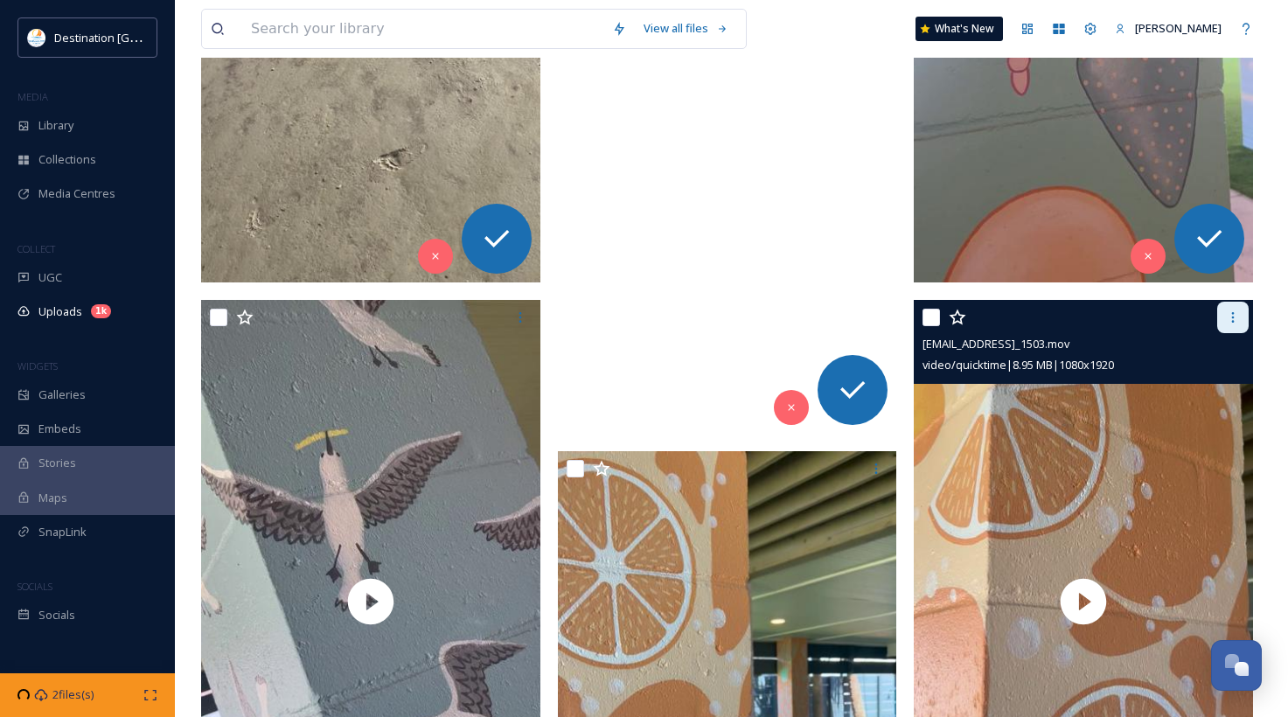
click at [1235, 310] on icon at bounding box center [1233, 317] width 14 height 14
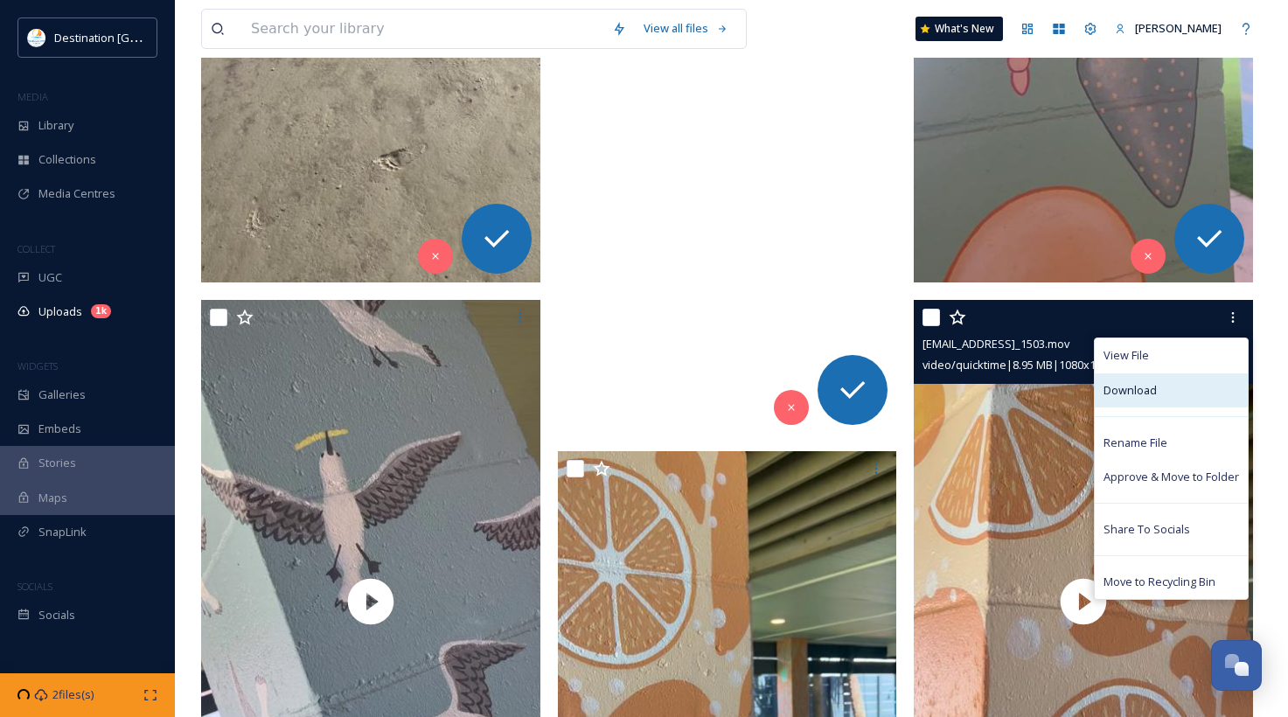
click at [1181, 390] on div "Download" at bounding box center [1171, 390] width 153 height 34
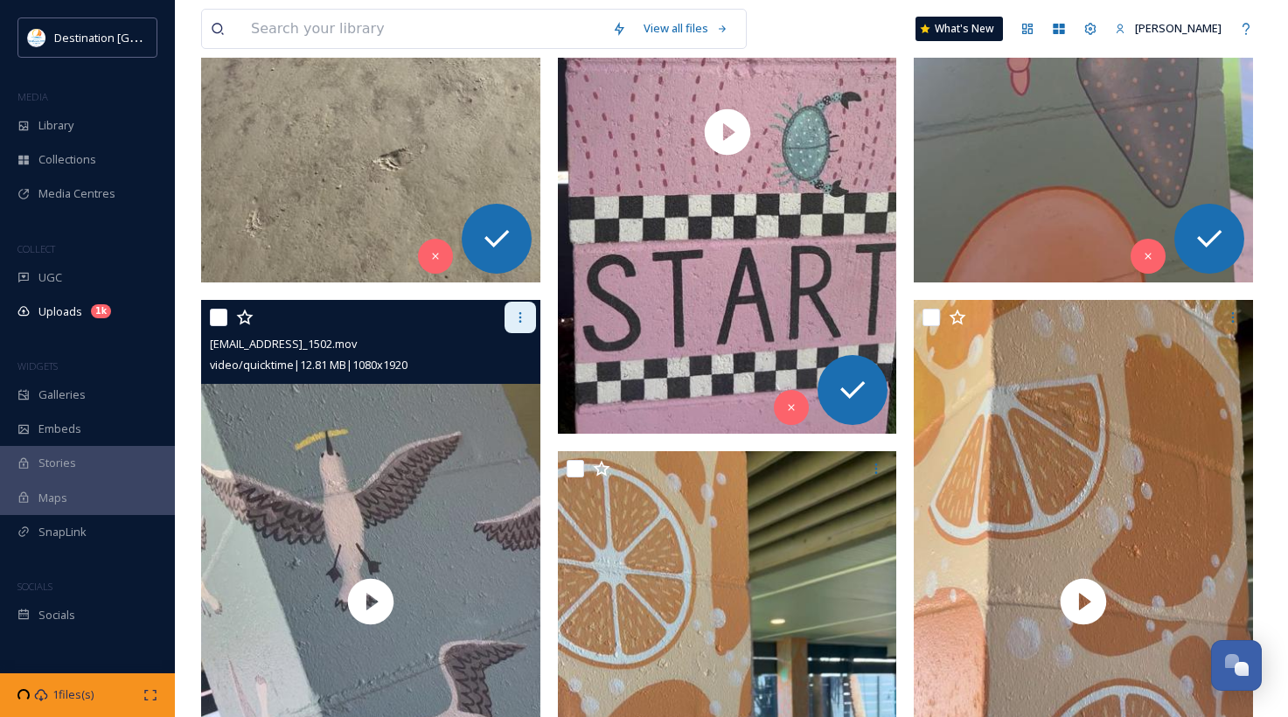
click at [518, 312] on icon at bounding box center [520, 317] width 14 height 14
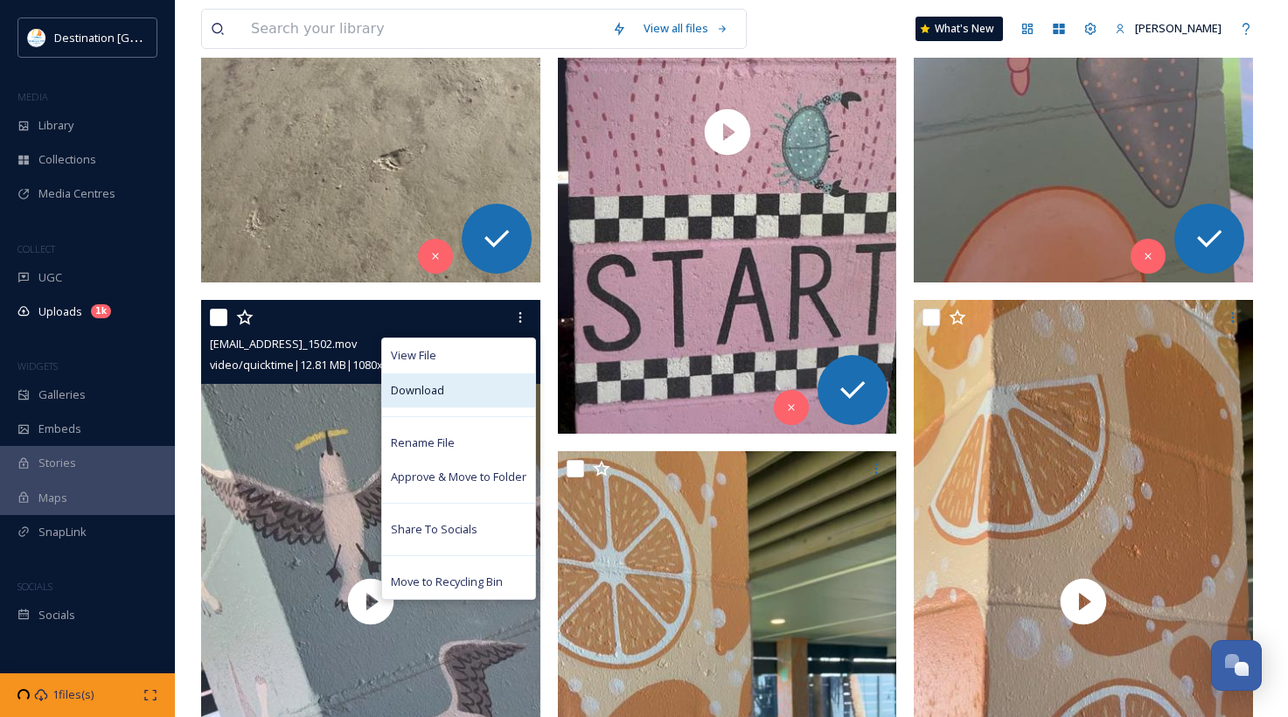
click at [451, 392] on div "Download" at bounding box center [458, 390] width 153 height 34
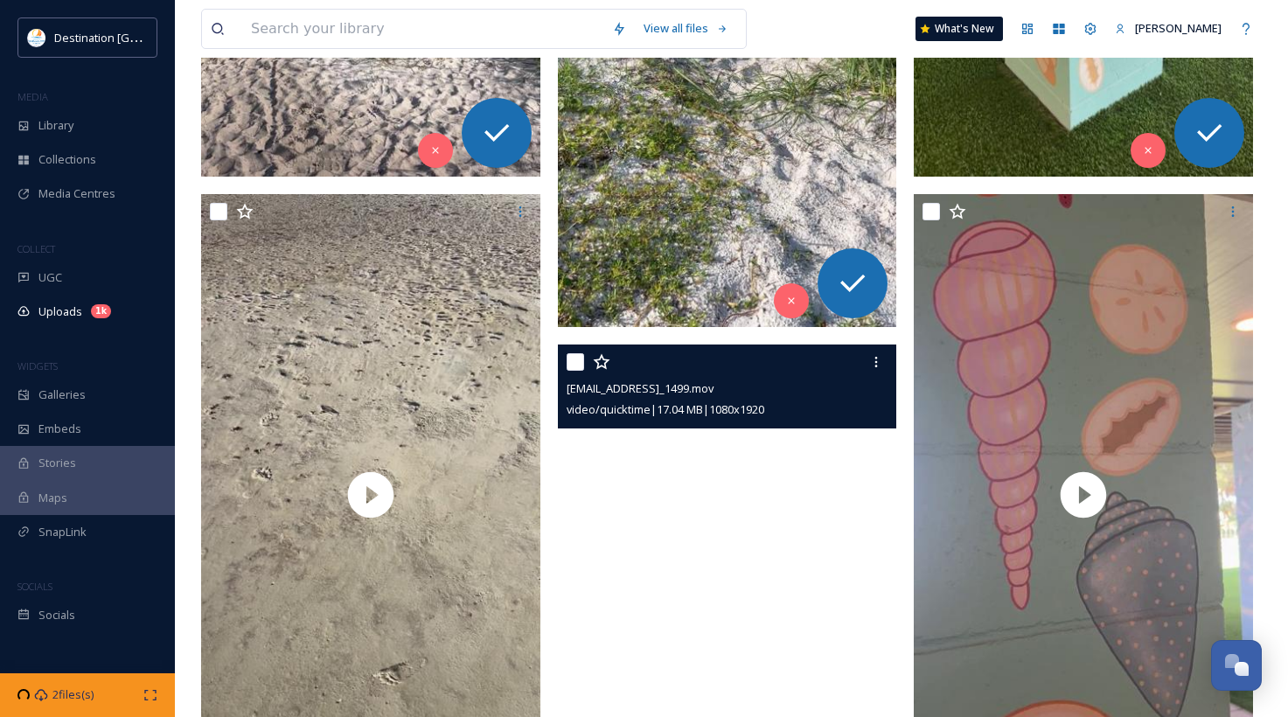
scroll to position [6208, 0]
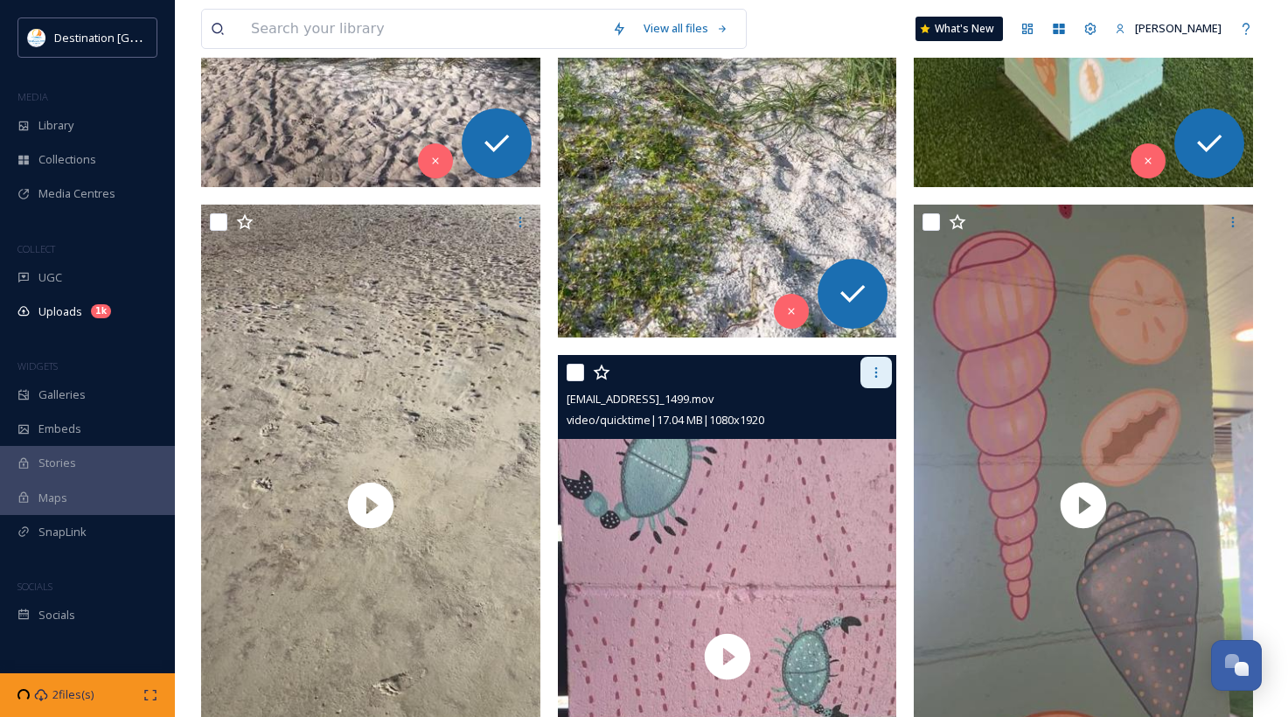
click at [880, 376] on icon at bounding box center [876, 372] width 14 height 14
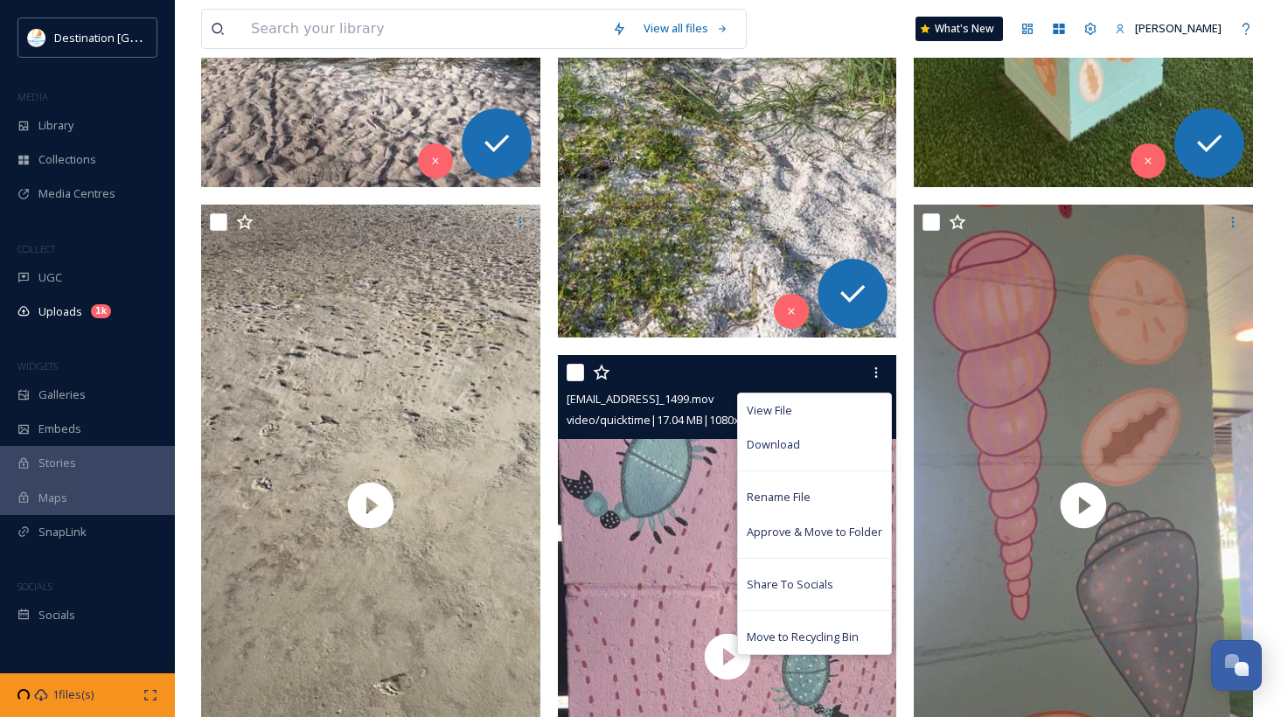
drag, startPoint x: 816, startPoint y: 450, endPoint x: 916, endPoint y: 414, distance: 106.7
click at [816, 450] on div "Download" at bounding box center [814, 445] width 153 height 34
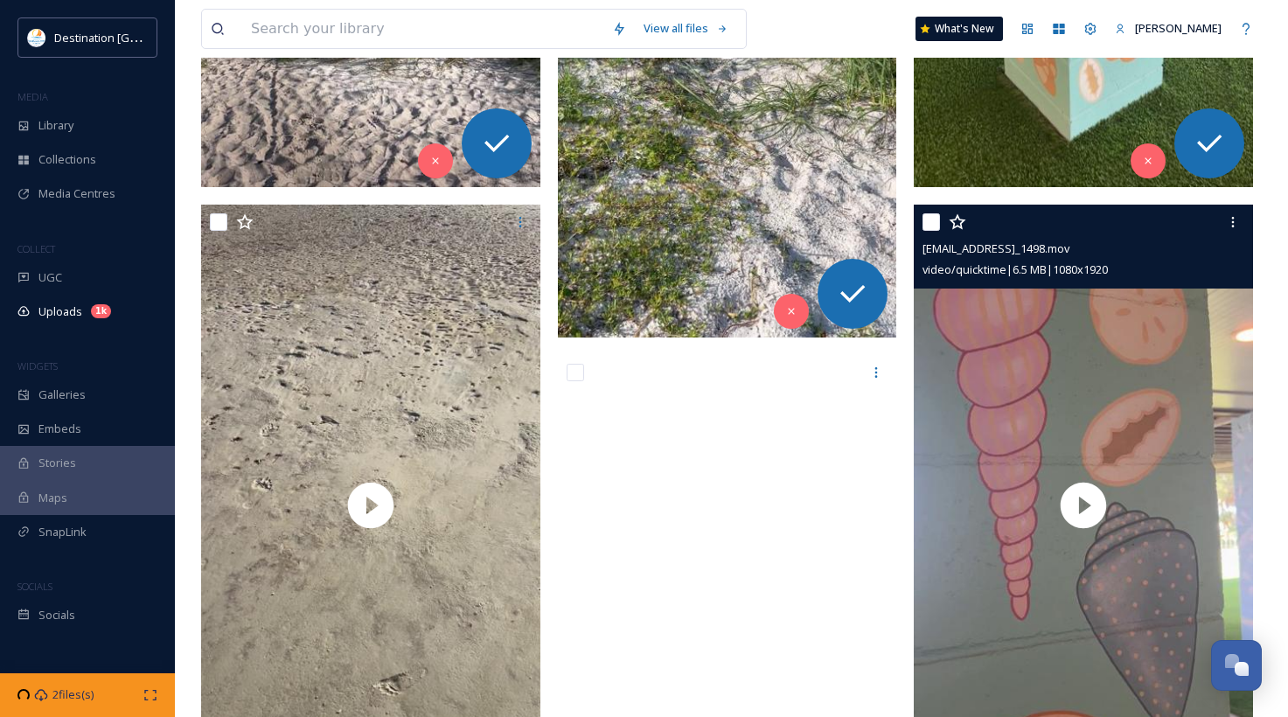
click at [1238, 232] on div at bounding box center [1232, 221] width 31 height 31
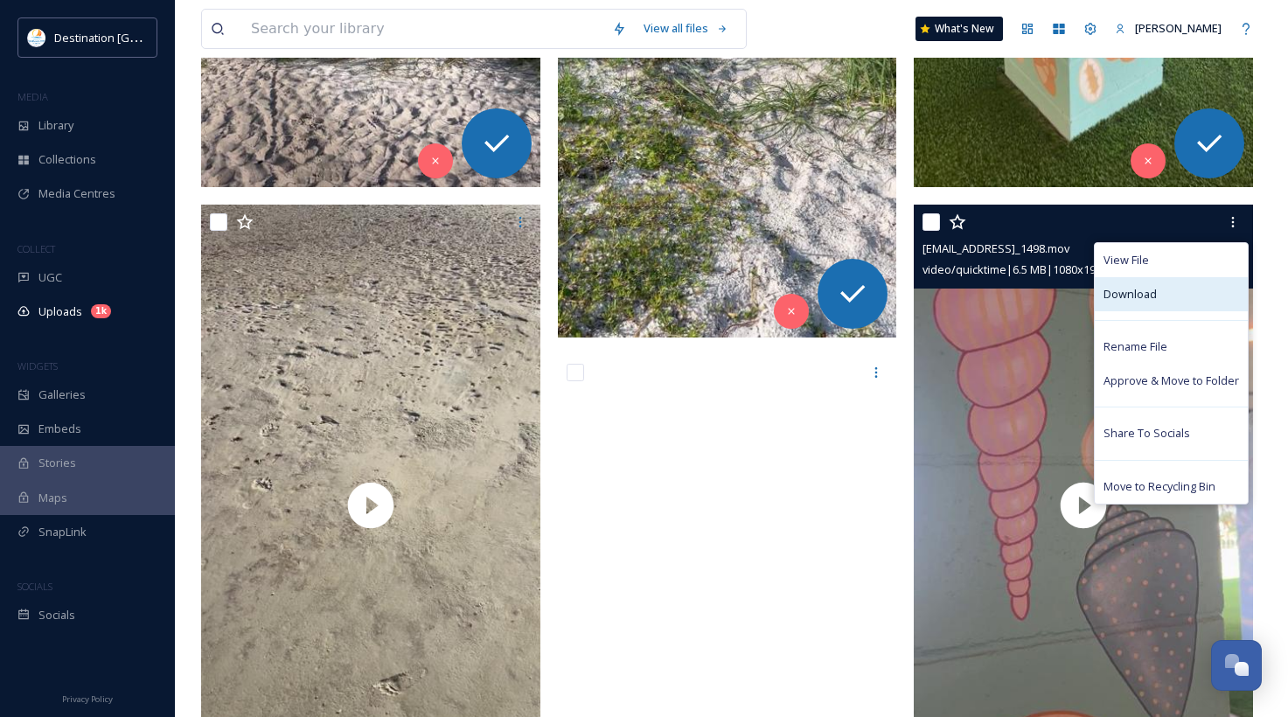
click at [1175, 303] on div "Download" at bounding box center [1171, 294] width 153 height 34
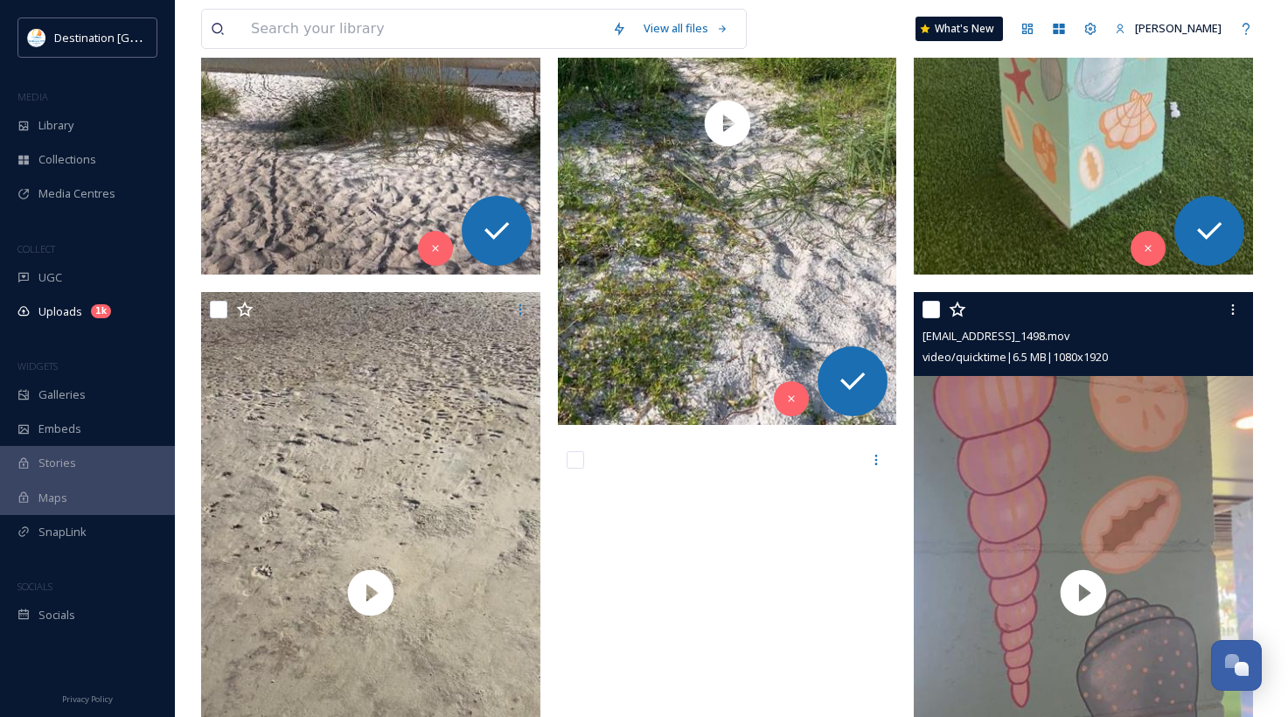
scroll to position [5683, 0]
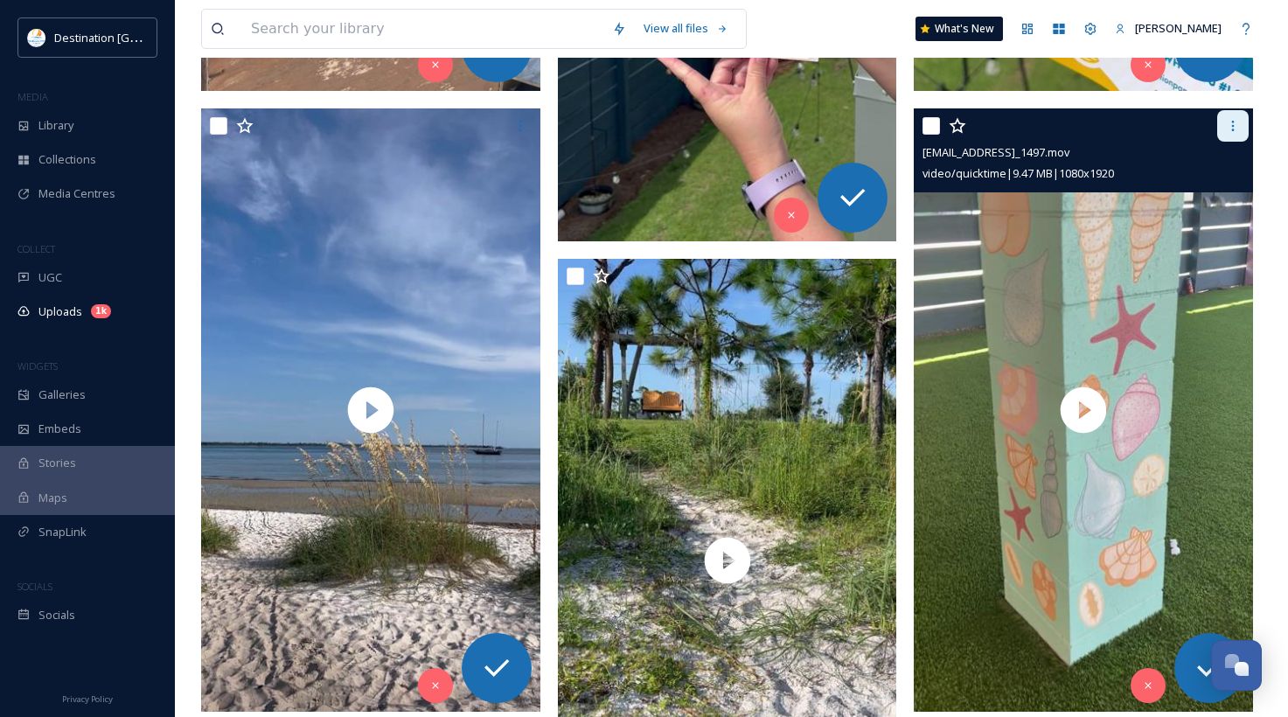
click at [1240, 140] on div at bounding box center [1232, 125] width 31 height 31
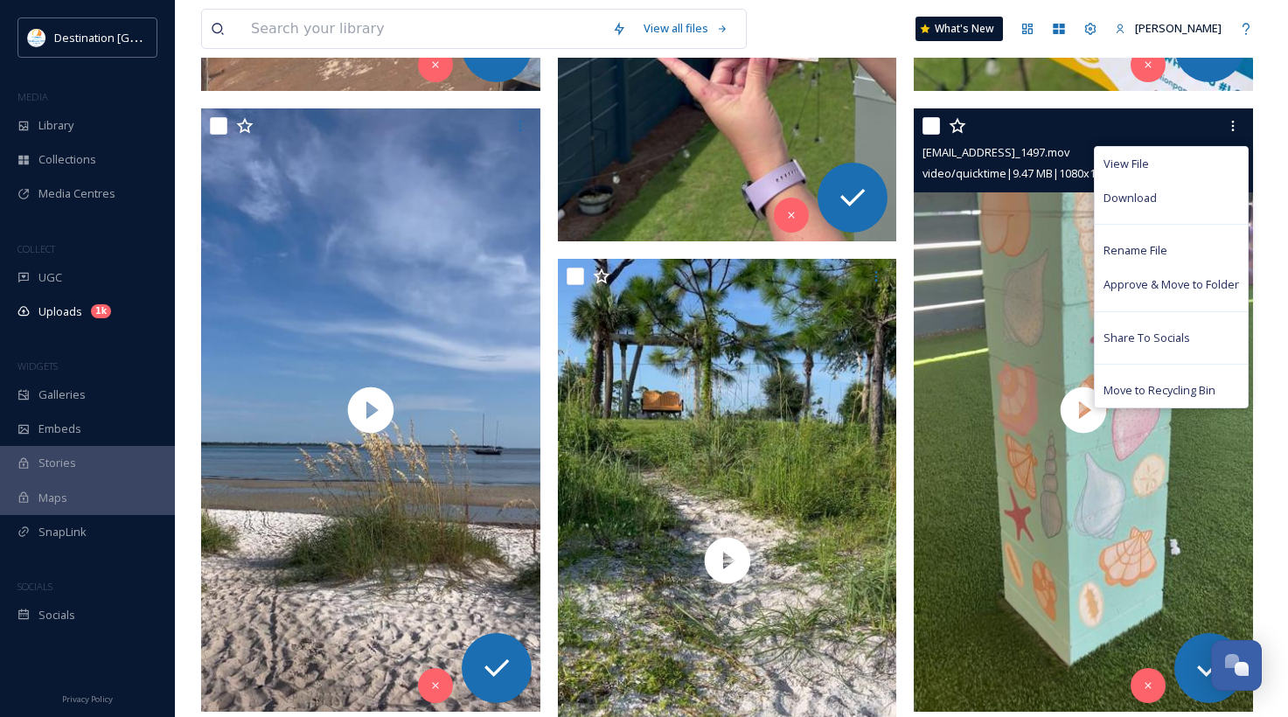
click at [1212, 211] on div "Download" at bounding box center [1171, 198] width 153 height 34
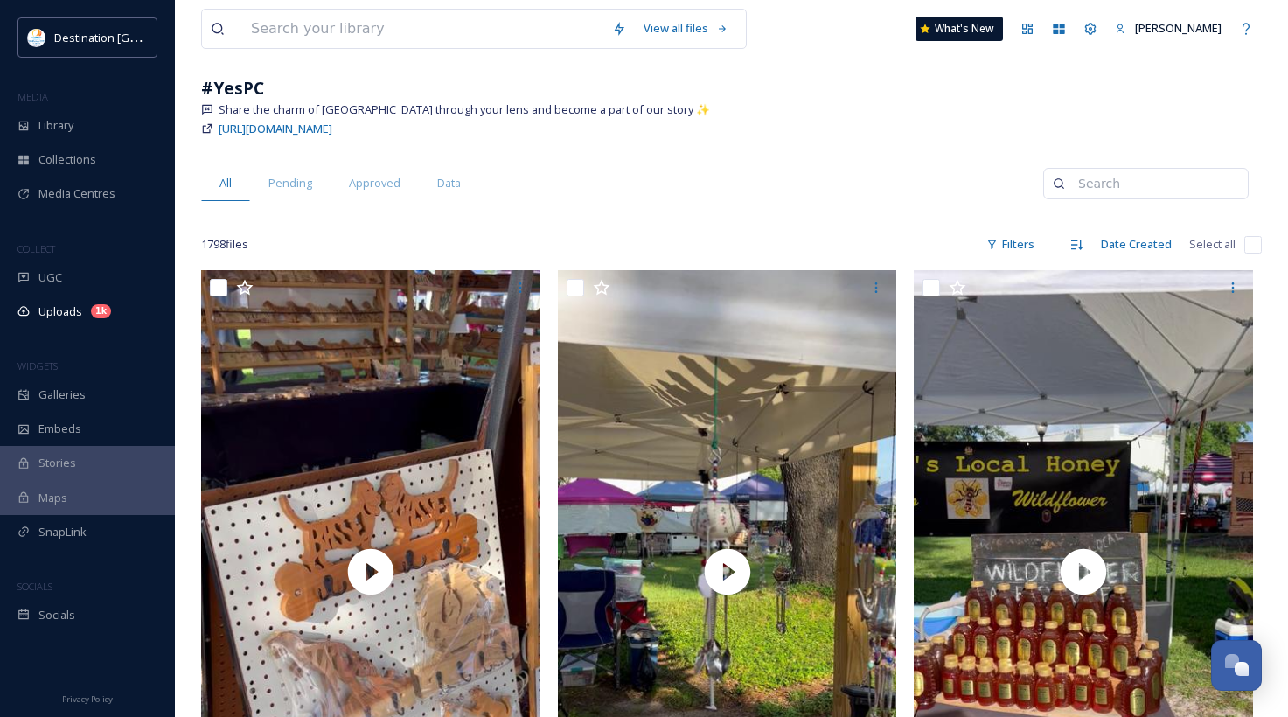
scroll to position [0, 0]
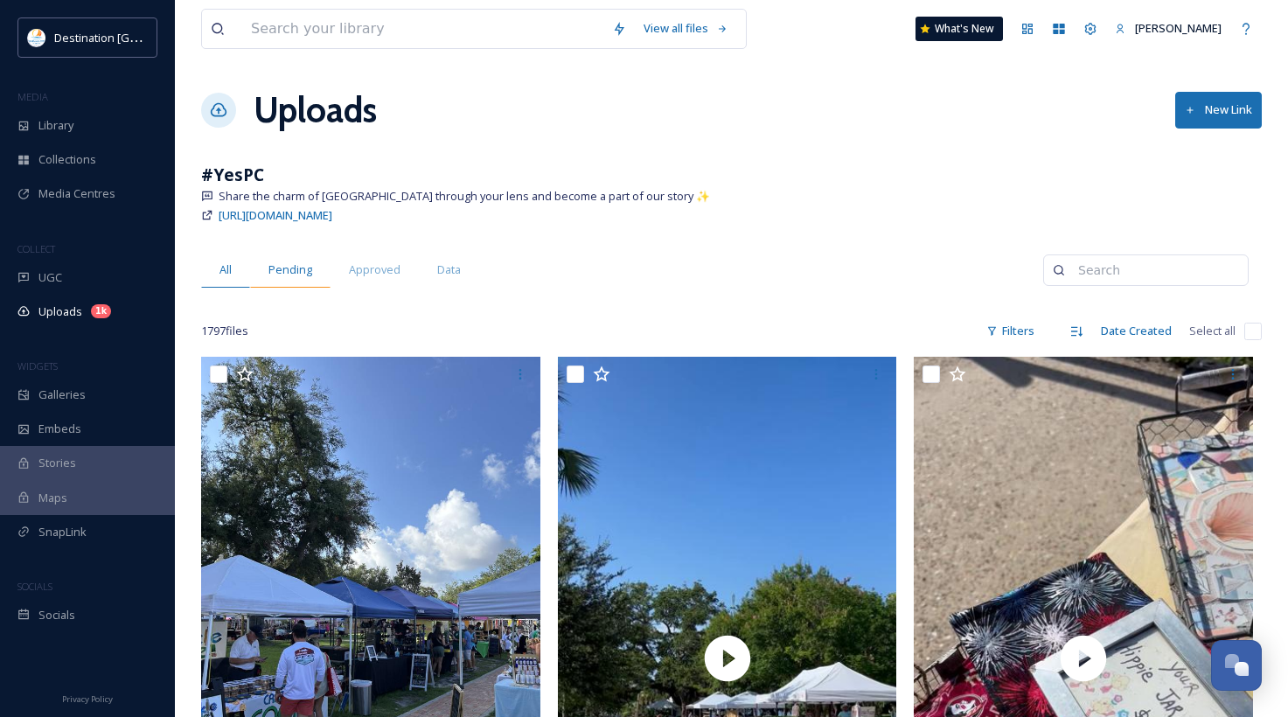
click at [304, 278] on span "Pending" at bounding box center [290, 269] width 44 height 17
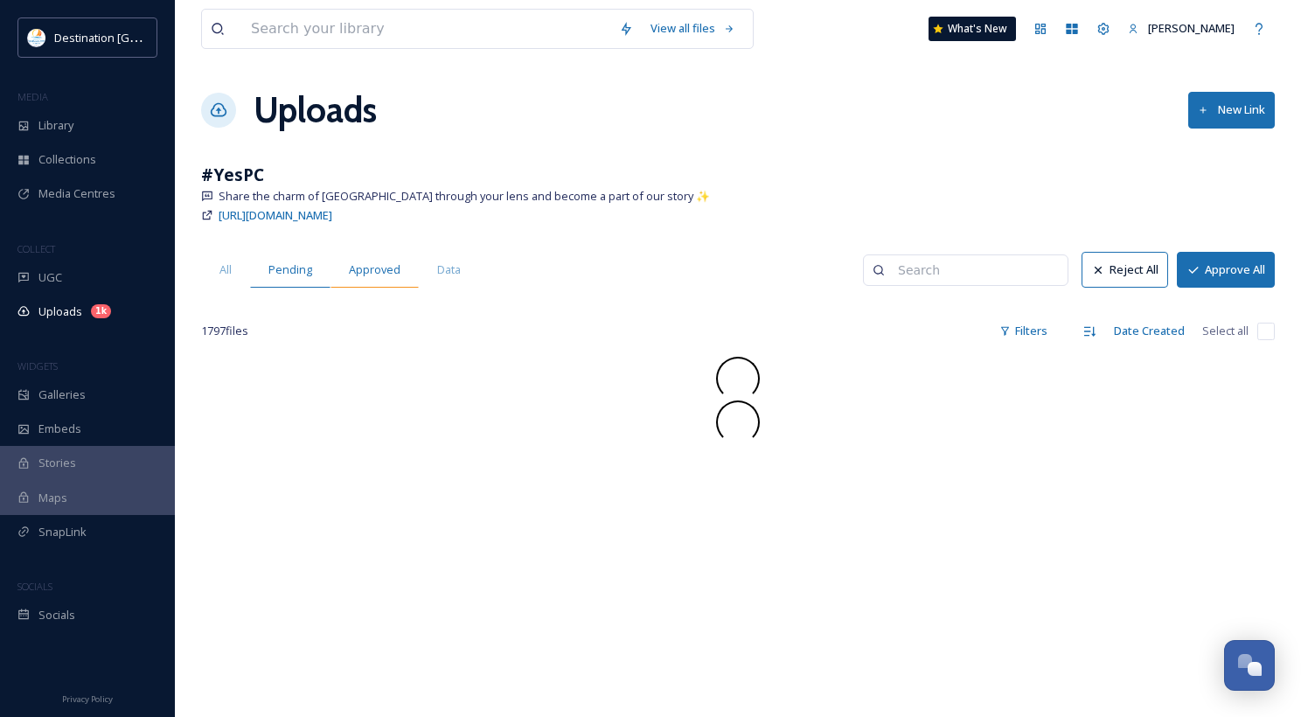
click at [393, 273] on span "Approved" at bounding box center [375, 269] width 52 height 17
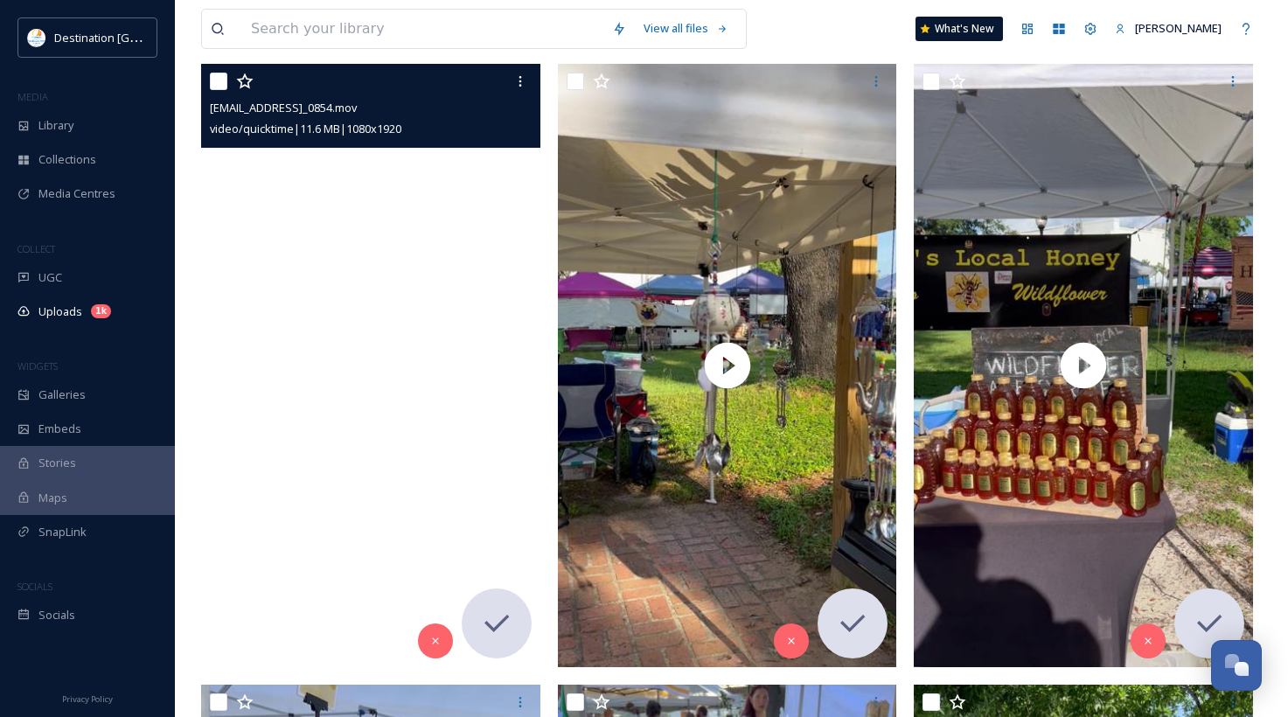
scroll to position [262, 0]
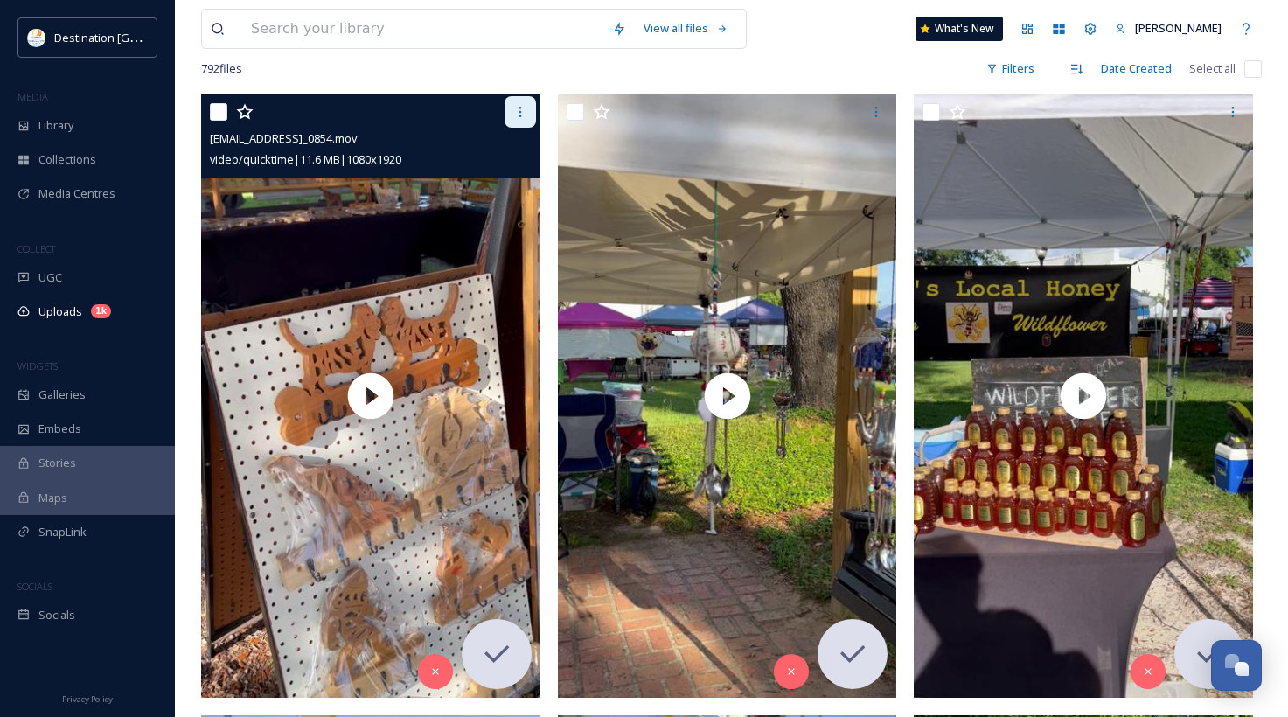
click at [520, 111] on icon at bounding box center [520, 112] width 14 height 14
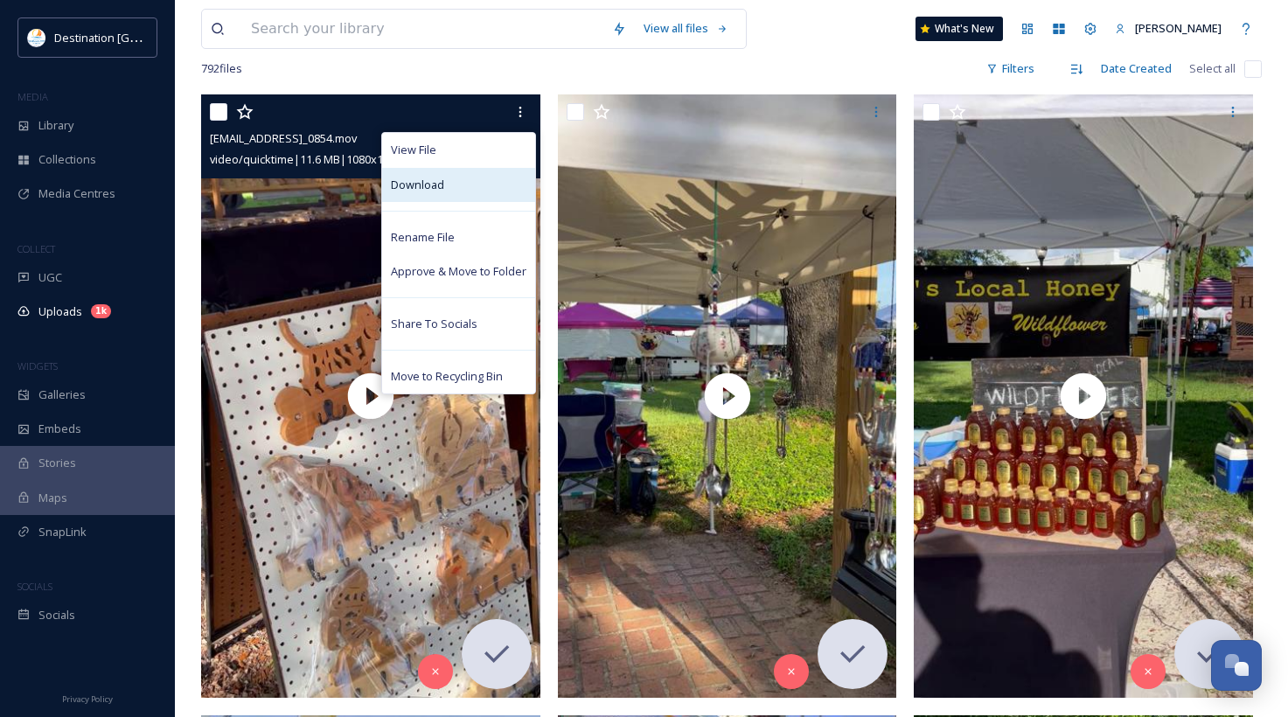
click at [482, 187] on div "Download" at bounding box center [458, 185] width 153 height 34
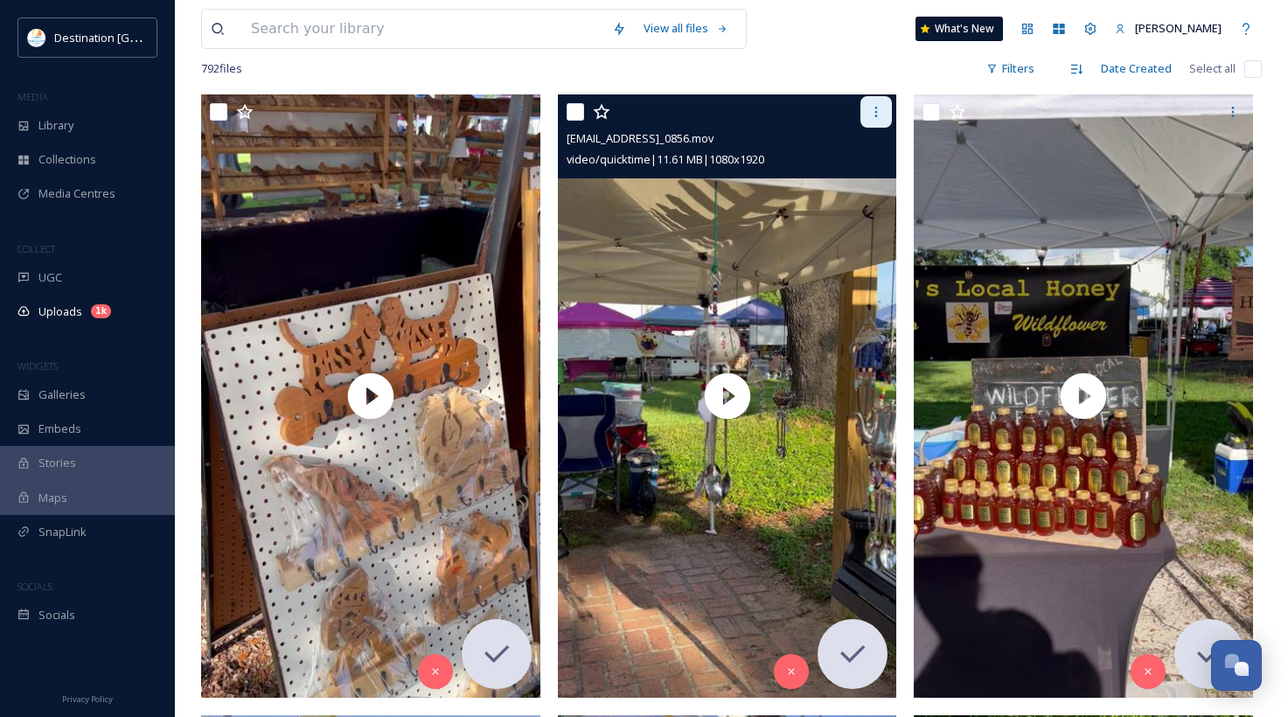
click at [865, 109] on div at bounding box center [875, 111] width 31 height 31
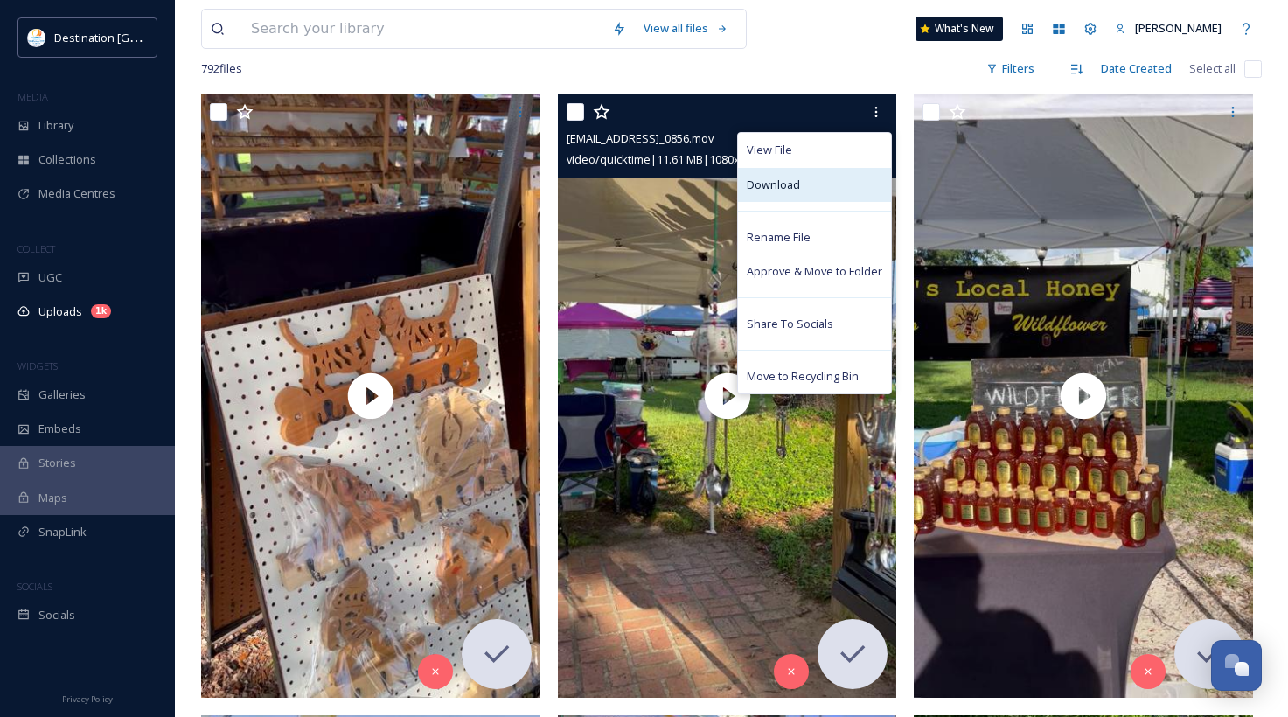
click at [830, 190] on div "Download" at bounding box center [814, 185] width 153 height 34
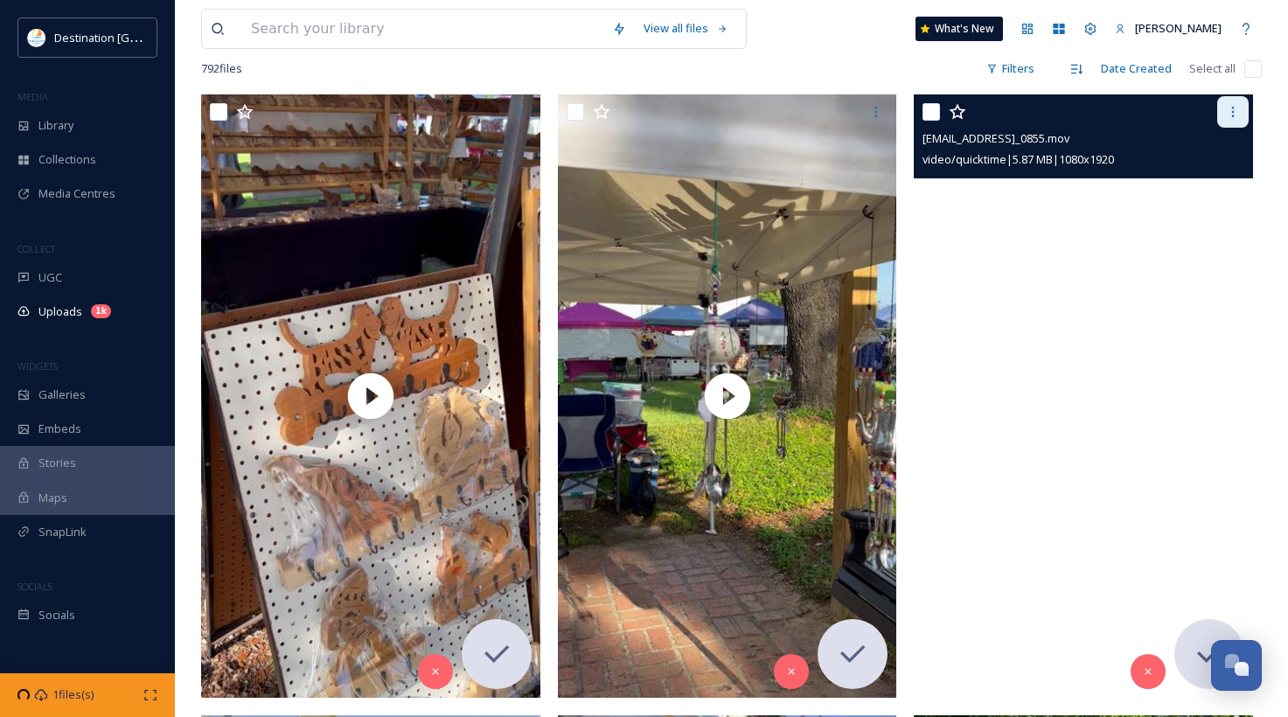
click at [1235, 115] on icon at bounding box center [1233, 112] width 14 height 14
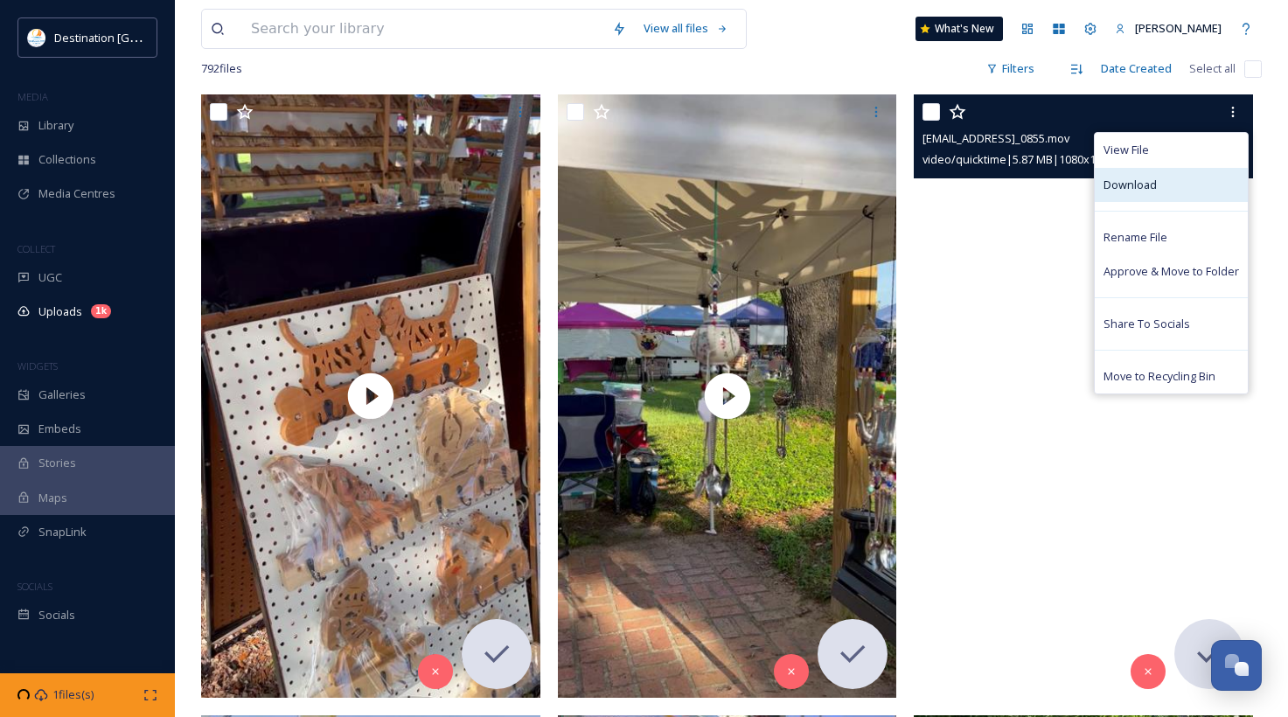
click at [1184, 184] on div "Download" at bounding box center [1171, 185] width 153 height 34
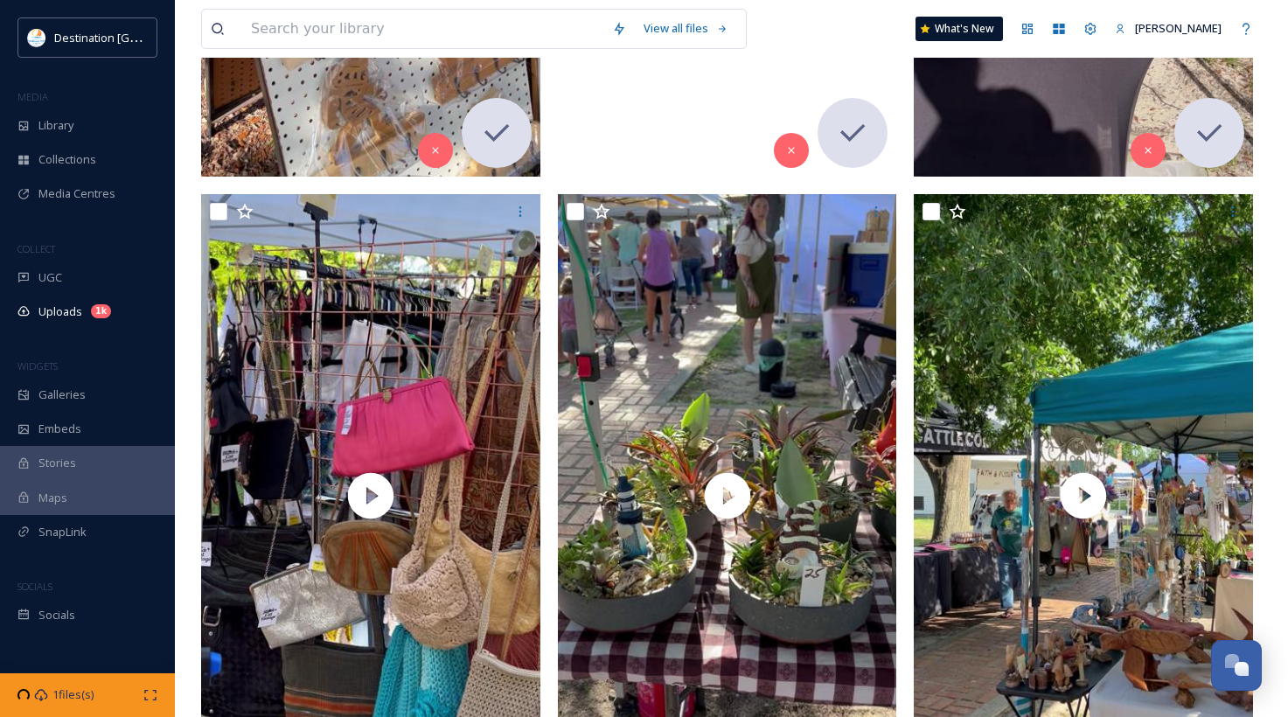
scroll to position [787, 0]
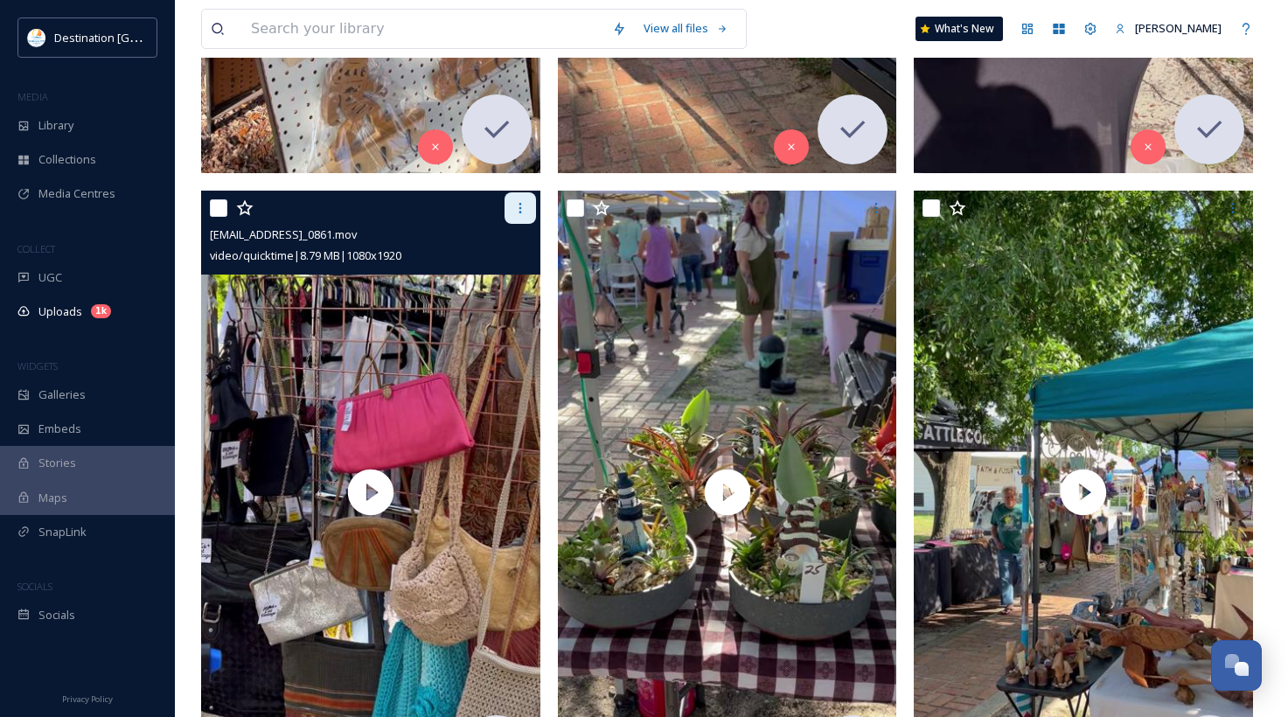
click at [518, 202] on icon at bounding box center [520, 208] width 14 height 14
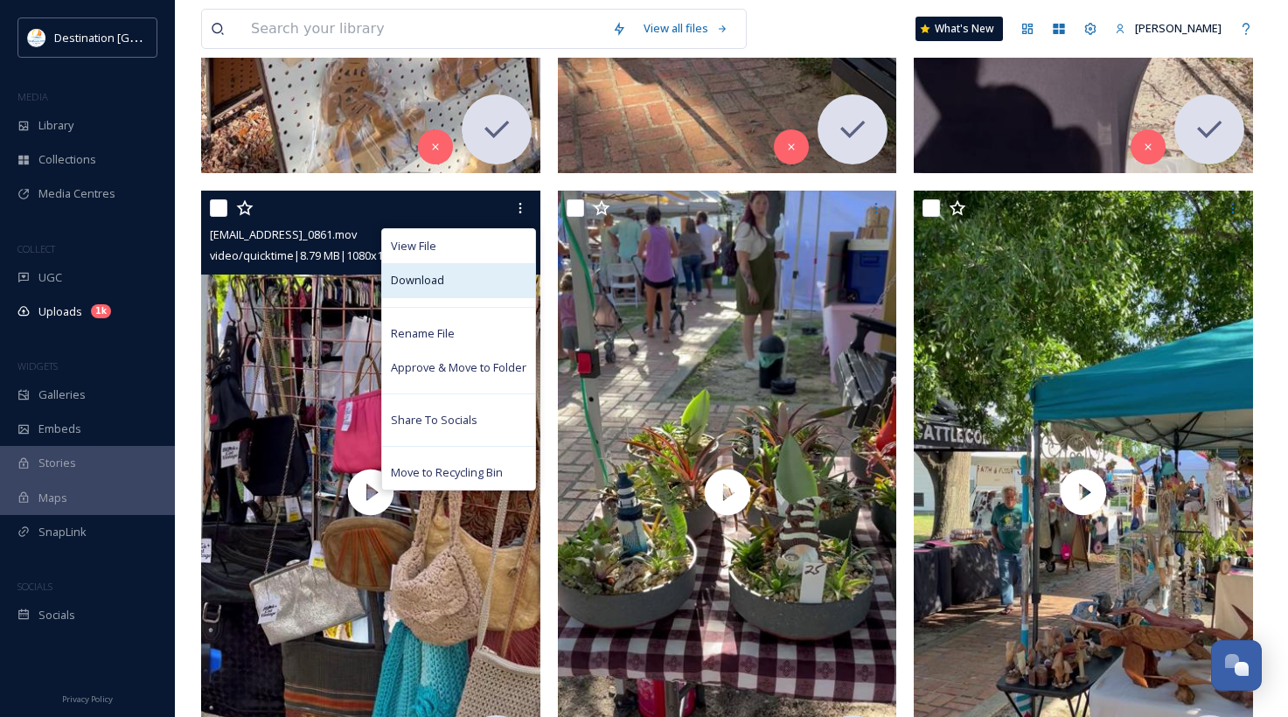
click at [479, 290] on div "Download" at bounding box center [458, 280] width 153 height 34
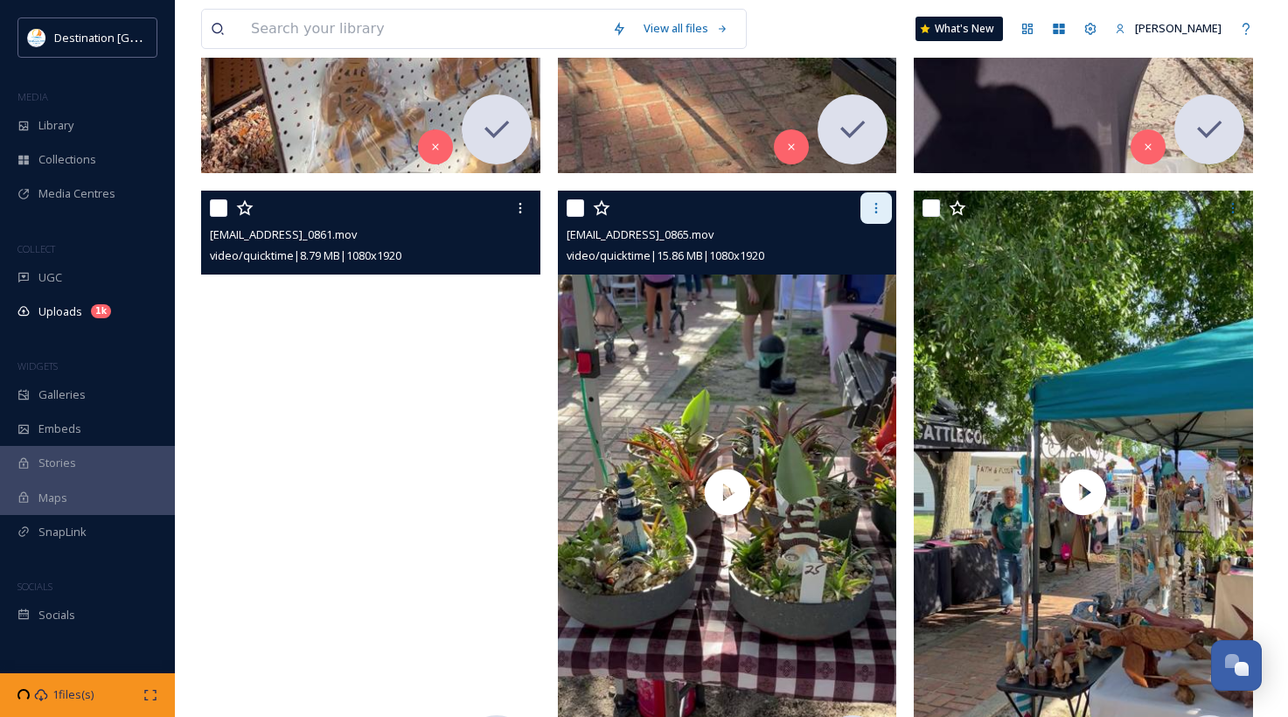
click at [873, 207] on icon at bounding box center [876, 208] width 14 height 14
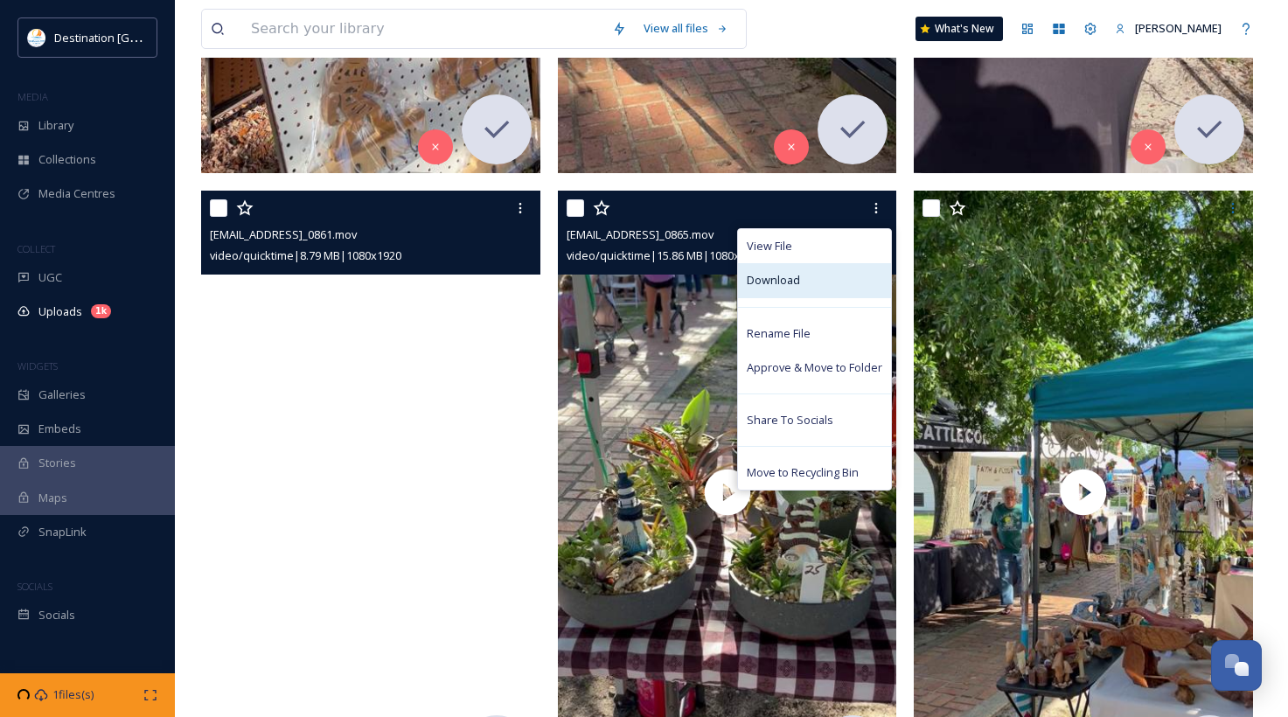
click at [827, 282] on div "Download" at bounding box center [814, 280] width 153 height 34
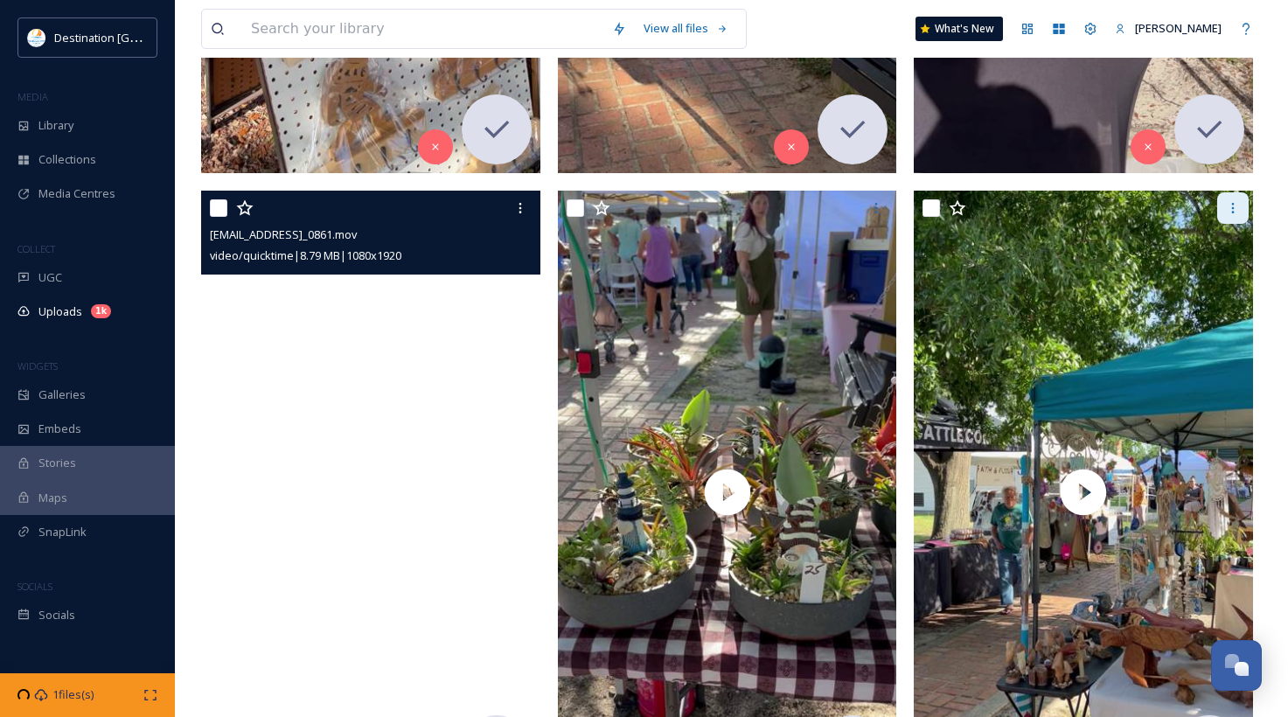
click at [1242, 207] on div at bounding box center [1232, 207] width 31 height 31
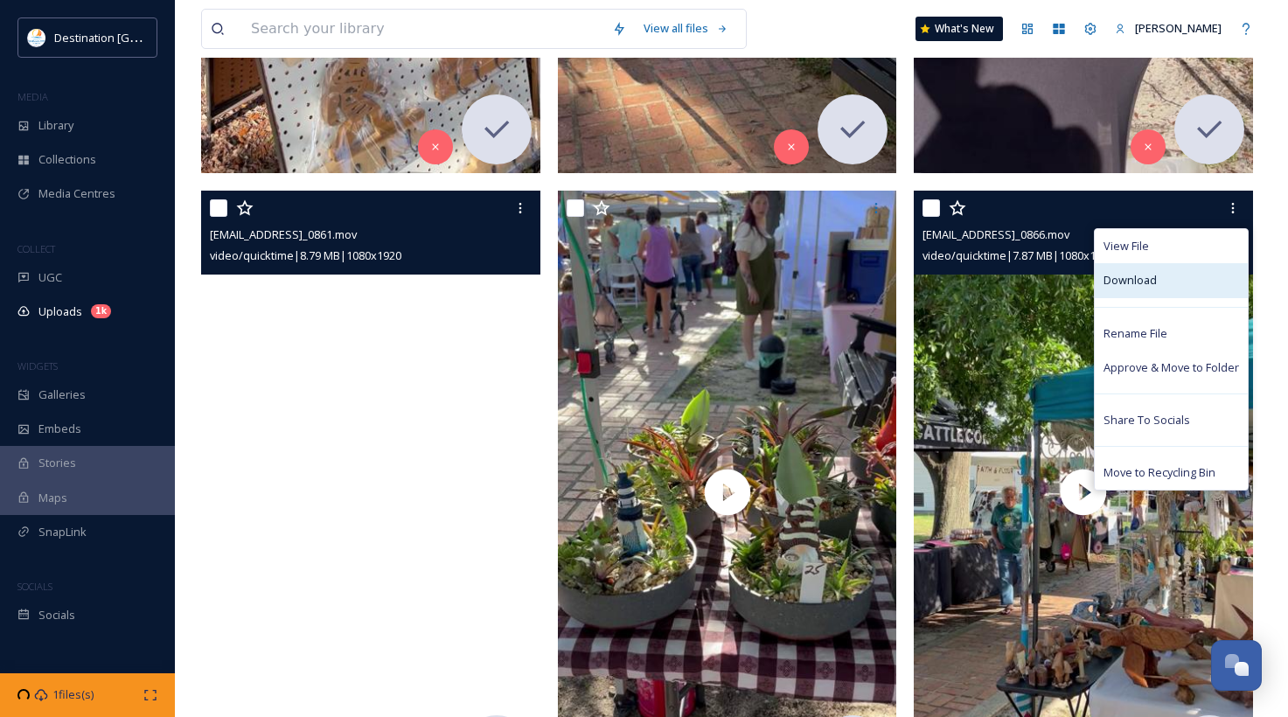
click at [1166, 289] on div "Download" at bounding box center [1171, 280] width 153 height 34
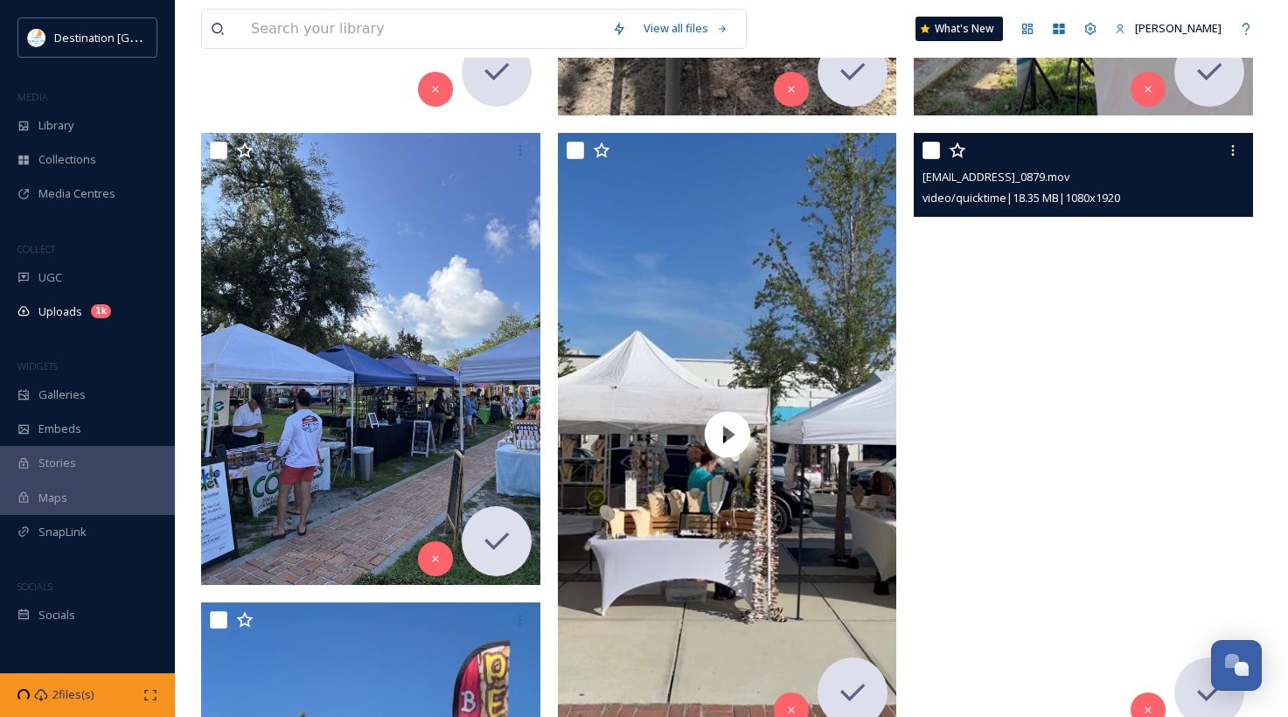
scroll to position [1486, 0]
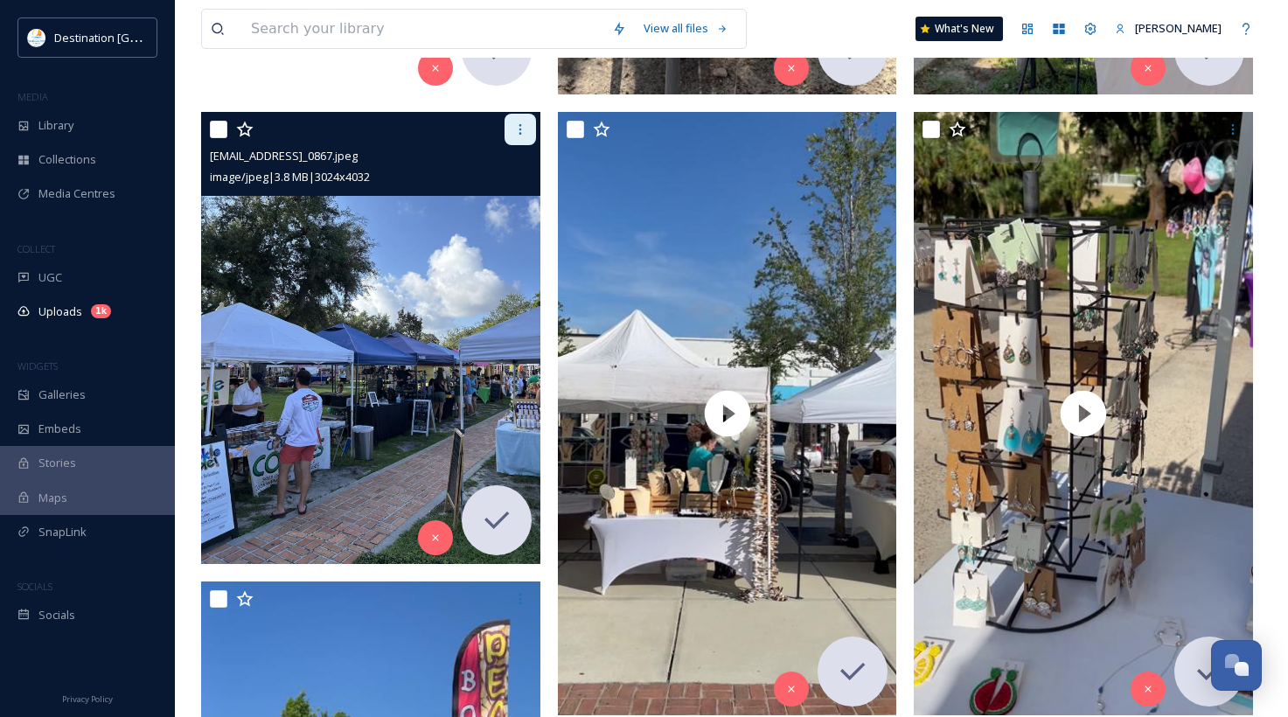
click at [515, 135] on icon at bounding box center [520, 129] width 14 height 14
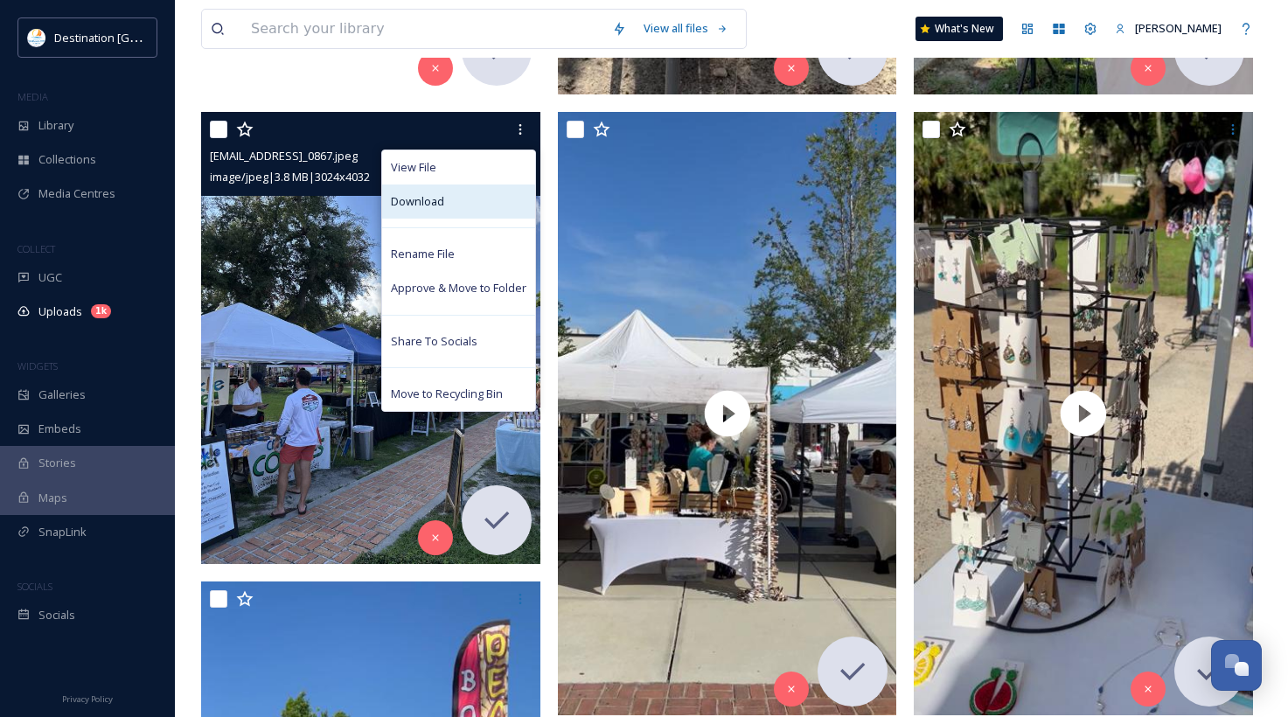
click at [488, 205] on div "Download" at bounding box center [458, 201] width 153 height 34
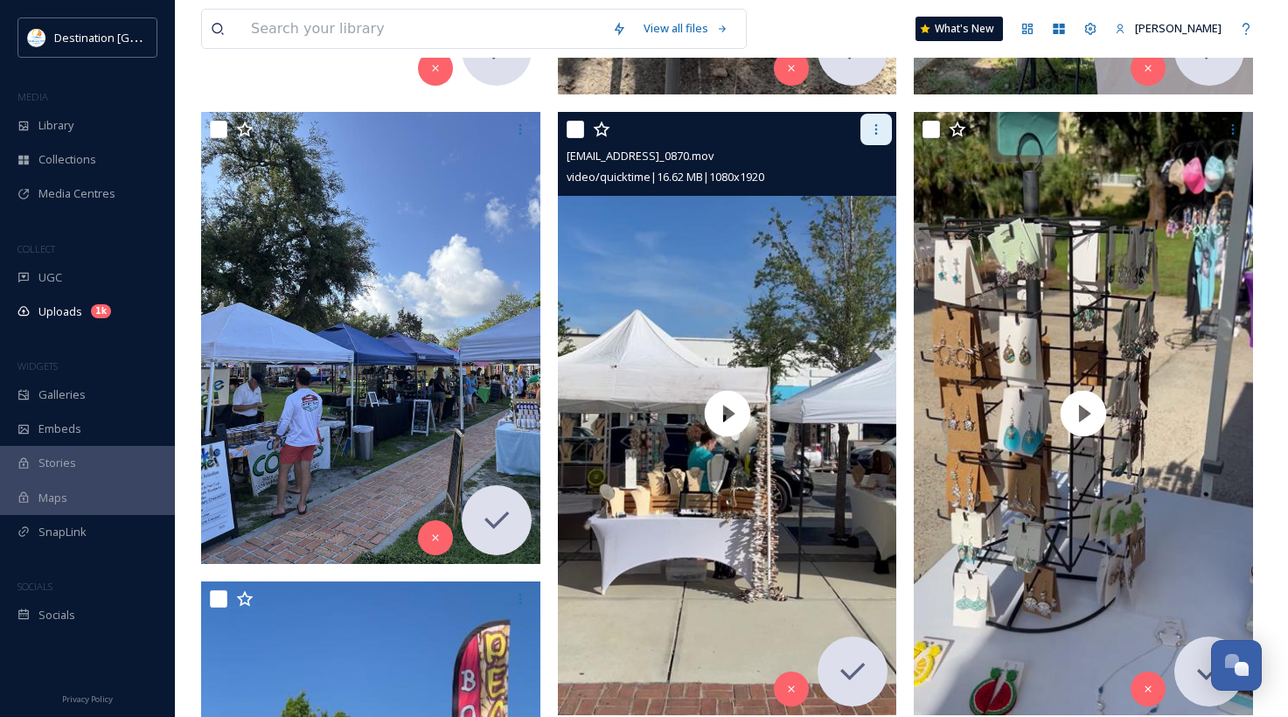
click at [881, 131] on icon at bounding box center [876, 129] width 14 height 14
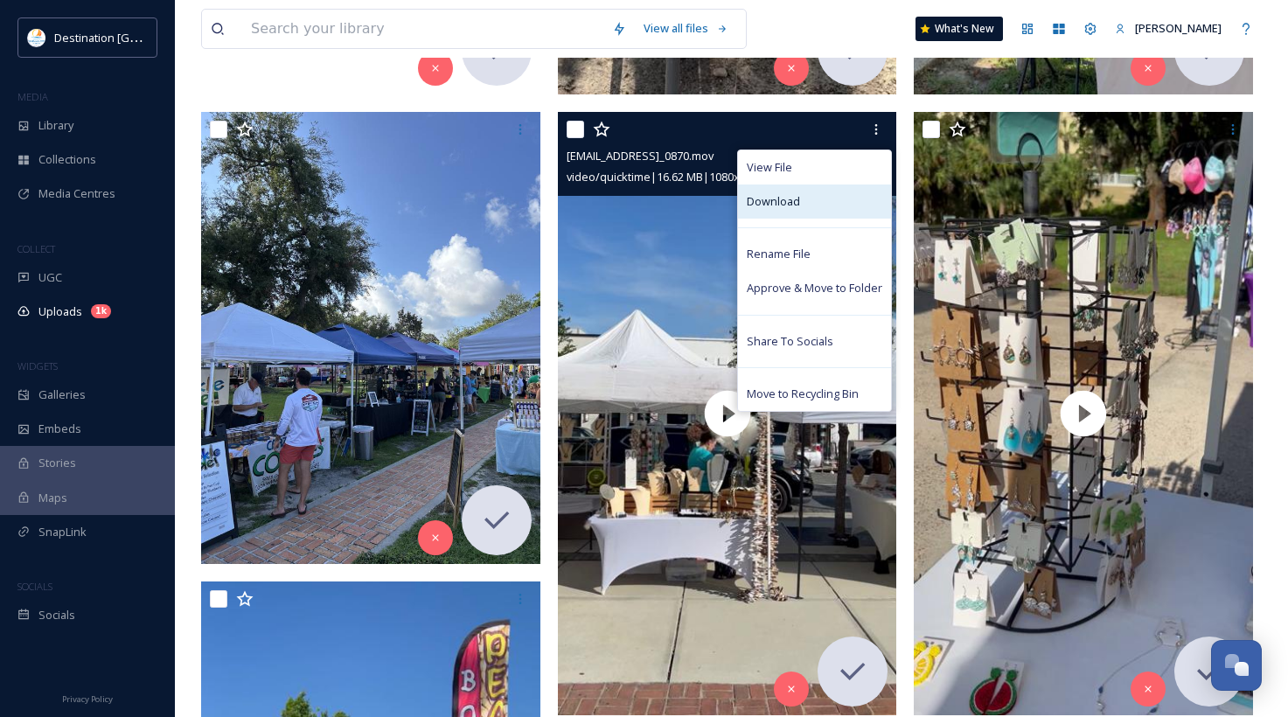
click at [830, 218] on div "Download" at bounding box center [814, 201] width 153 height 34
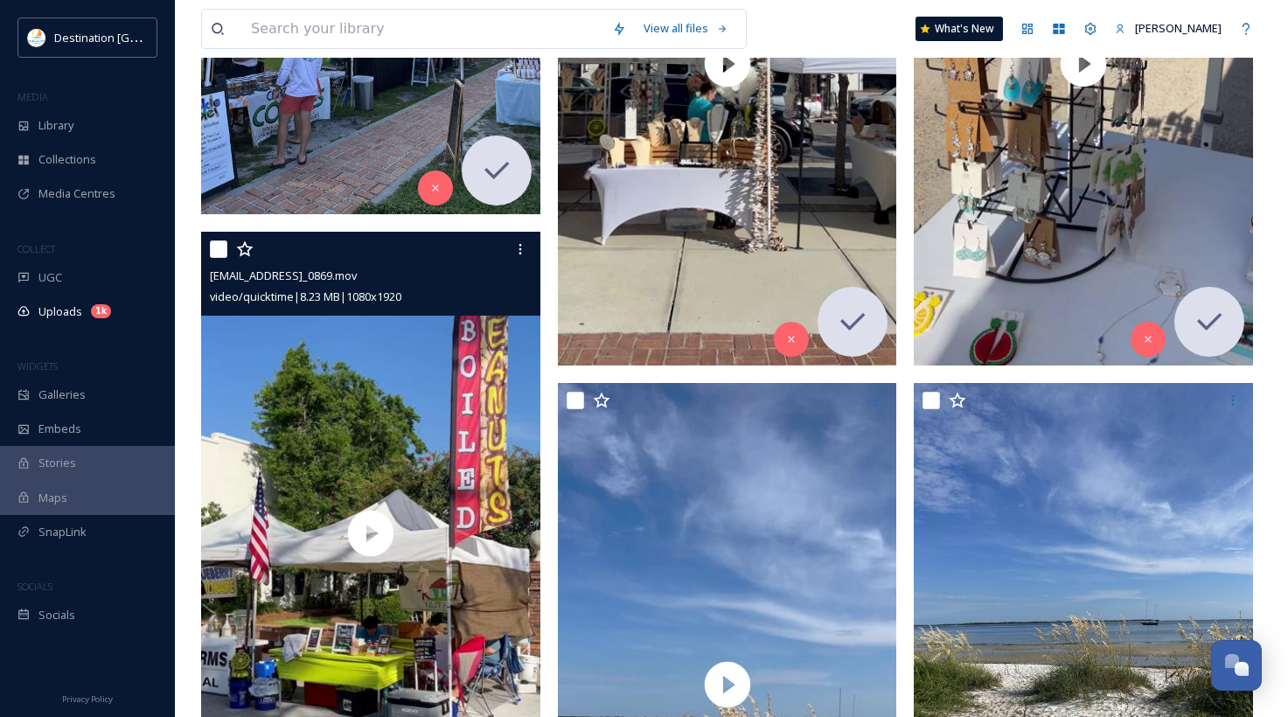
scroll to position [1924, 0]
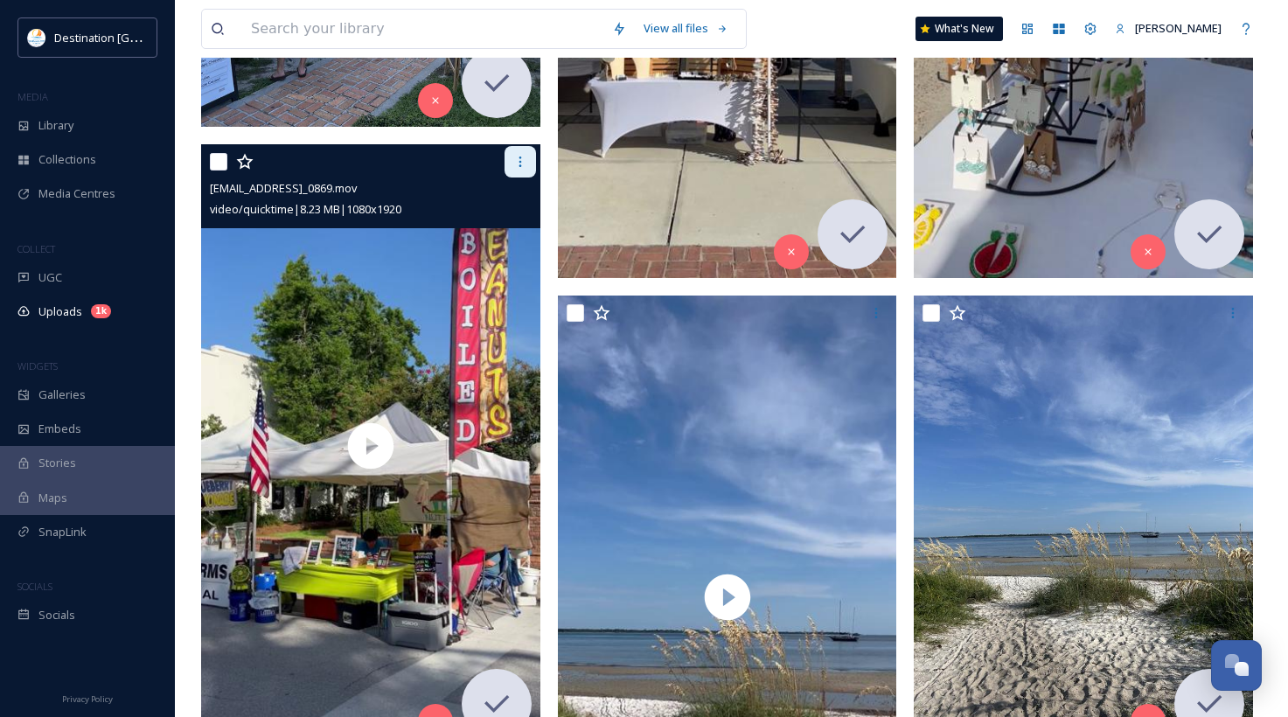
click at [518, 176] on div at bounding box center [519, 161] width 31 height 31
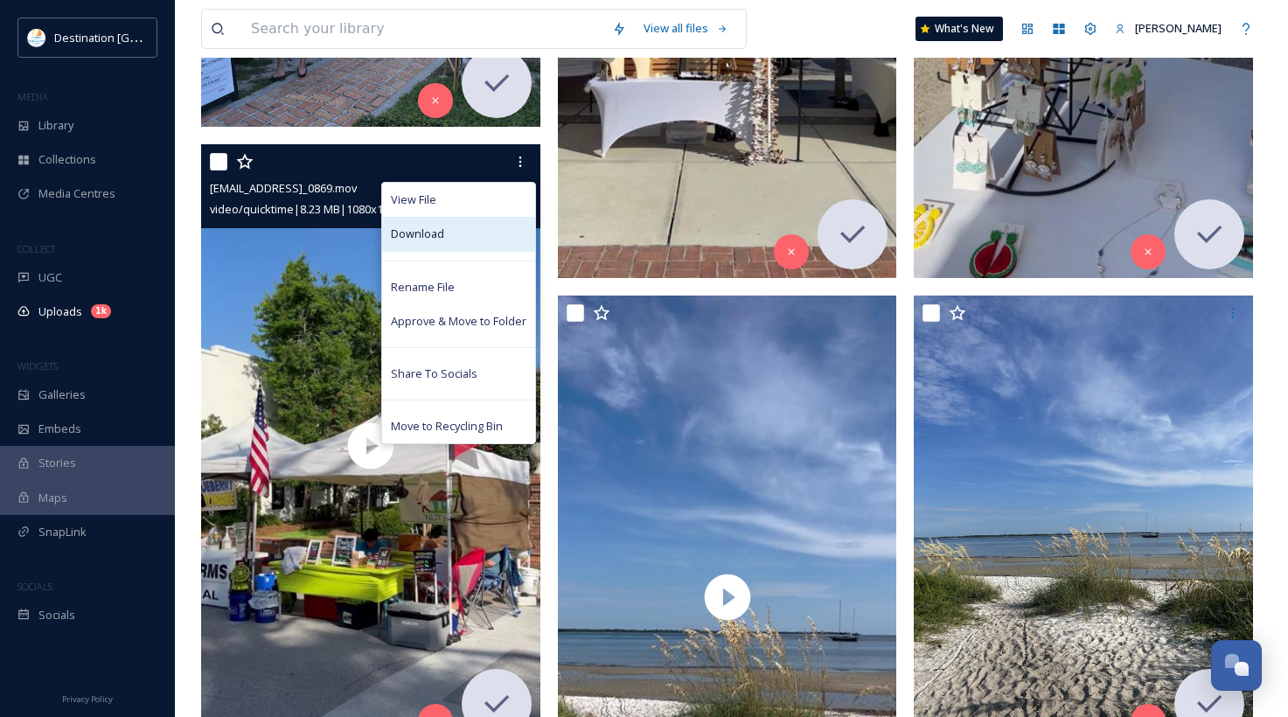
click at [478, 242] on div "Download" at bounding box center [458, 234] width 153 height 34
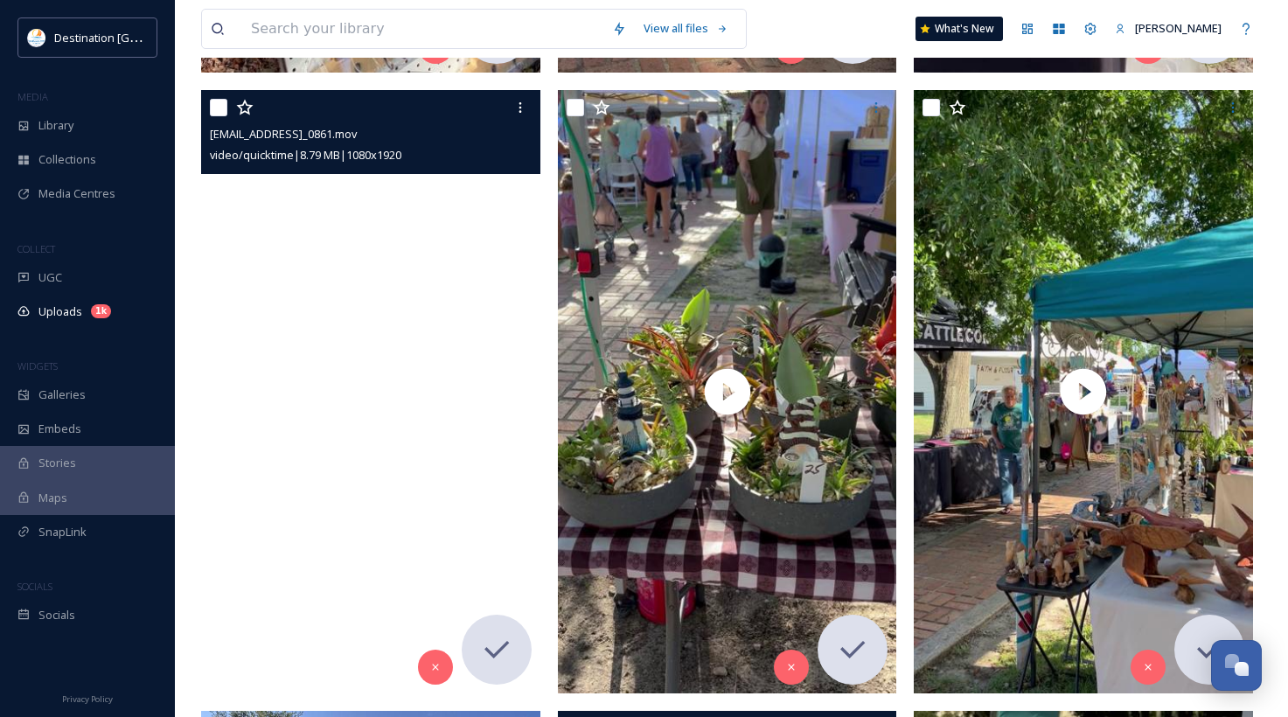
scroll to position [874, 0]
